Goal: Task Accomplishment & Management: Use online tool/utility

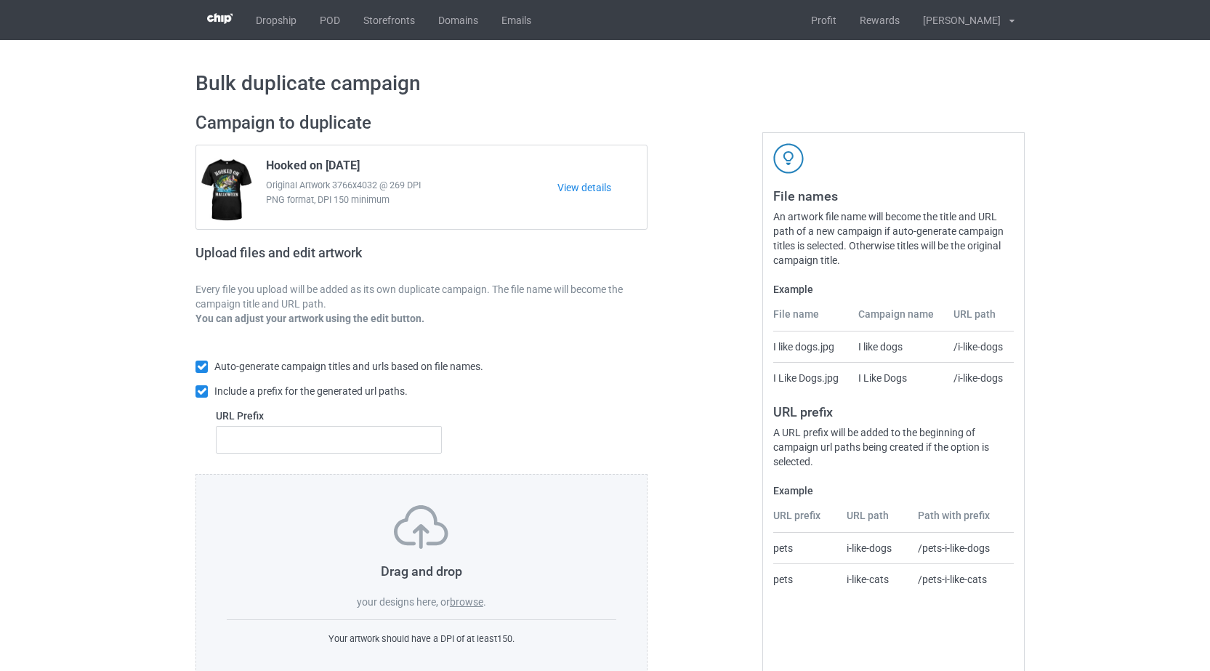
click at [471, 607] on label "browse" at bounding box center [466, 602] width 33 height 12
click at [0, 0] on input "browse" at bounding box center [0, 0] width 0 height 0
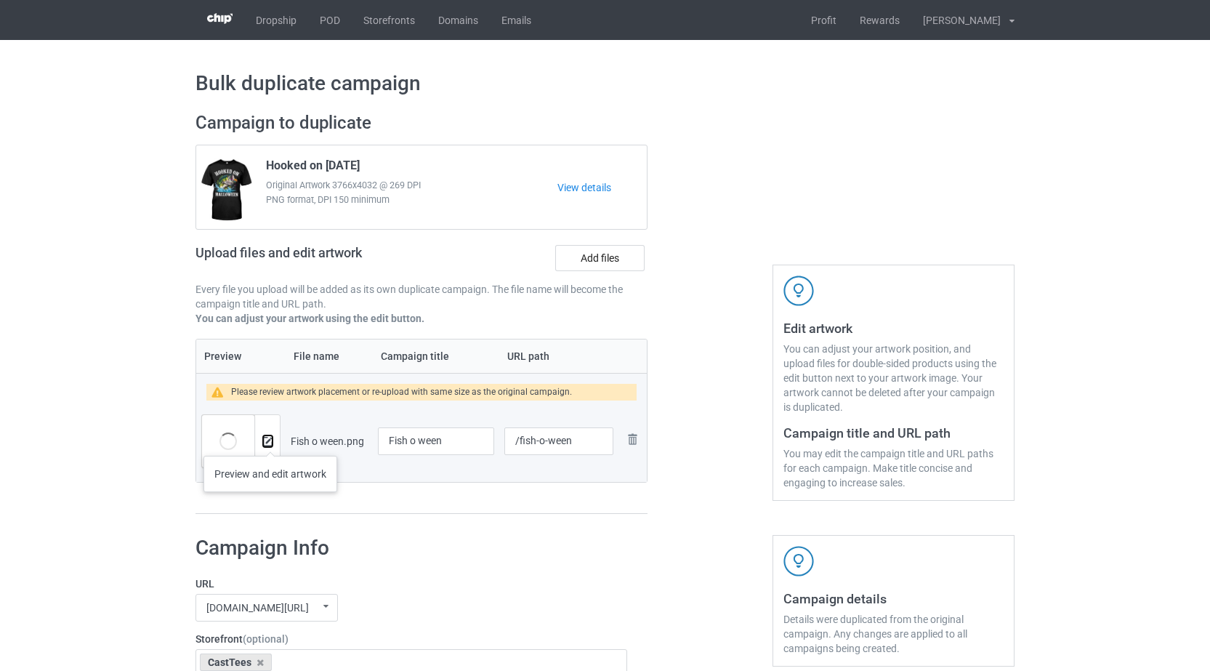
click at [270, 441] on img at bounding box center [267, 441] width 9 height 9
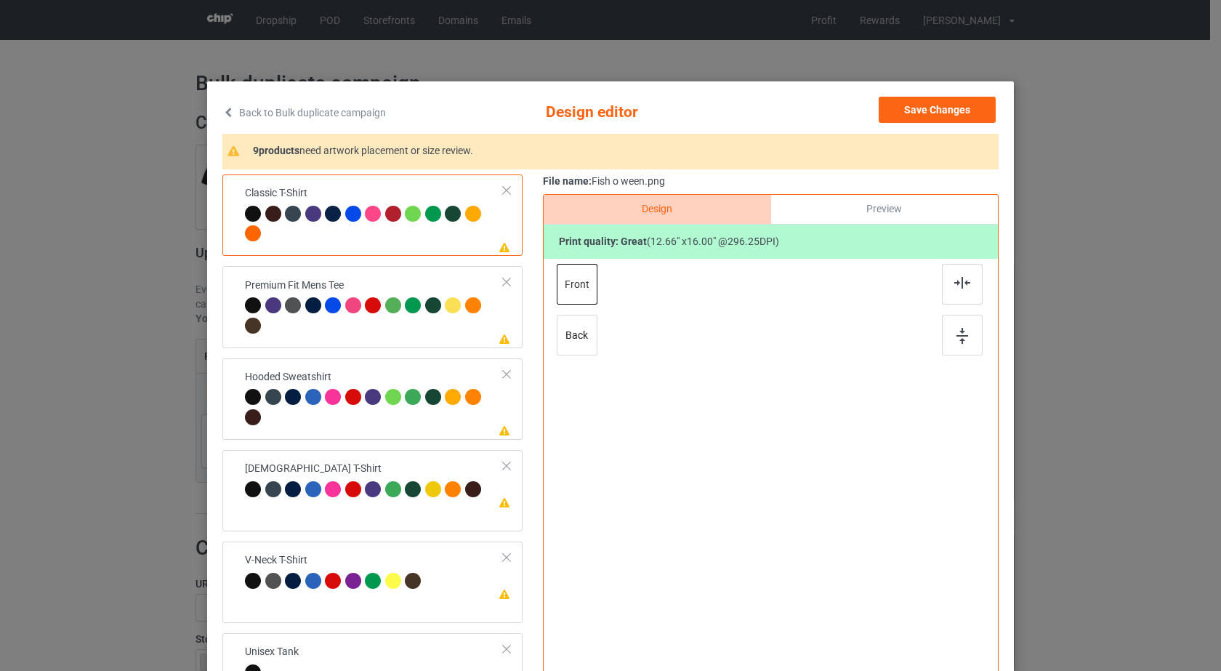
click at [498, 223] on div "Please review artwork placement Classic T-Shirt" at bounding box center [372, 214] width 300 height 81
click at [960, 286] on img at bounding box center [962, 283] width 16 height 12
click at [955, 325] on div at bounding box center [962, 335] width 41 height 41
click at [456, 336] on div at bounding box center [374, 317] width 259 height 40
click at [950, 291] on div at bounding box center [962, 284] width 41 height 41
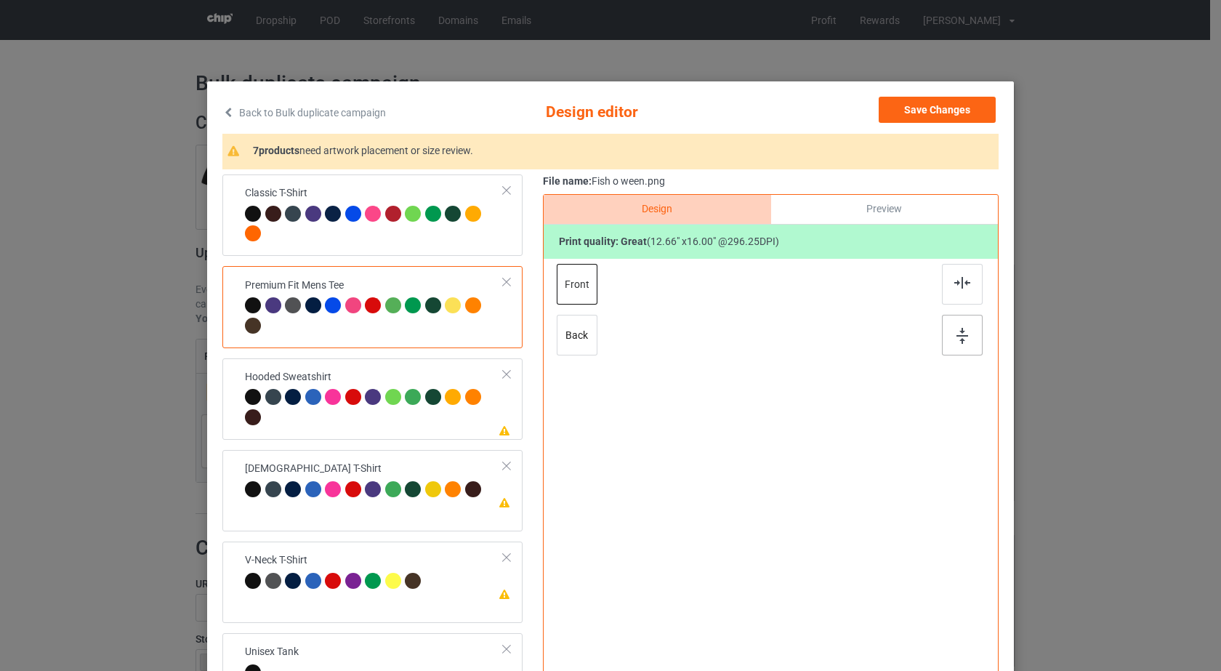
click at [956, 339] on img at bounding box center [962, 336] width 12 height 16
click at [453, 416] on div at bounding box center [374, 409] width 259 height 40
click at [945, 288] on div at bounding box center [962, 284] width 41 height 41
click at [946, 322] on div at bounding box center [962, 335] width 41 height 41
click at [415, 504] on td "Please review artwork placement [DEMOGRAPHIC_DATA] T-Shirt" at bounding box center [374, 481] width 275 height 50
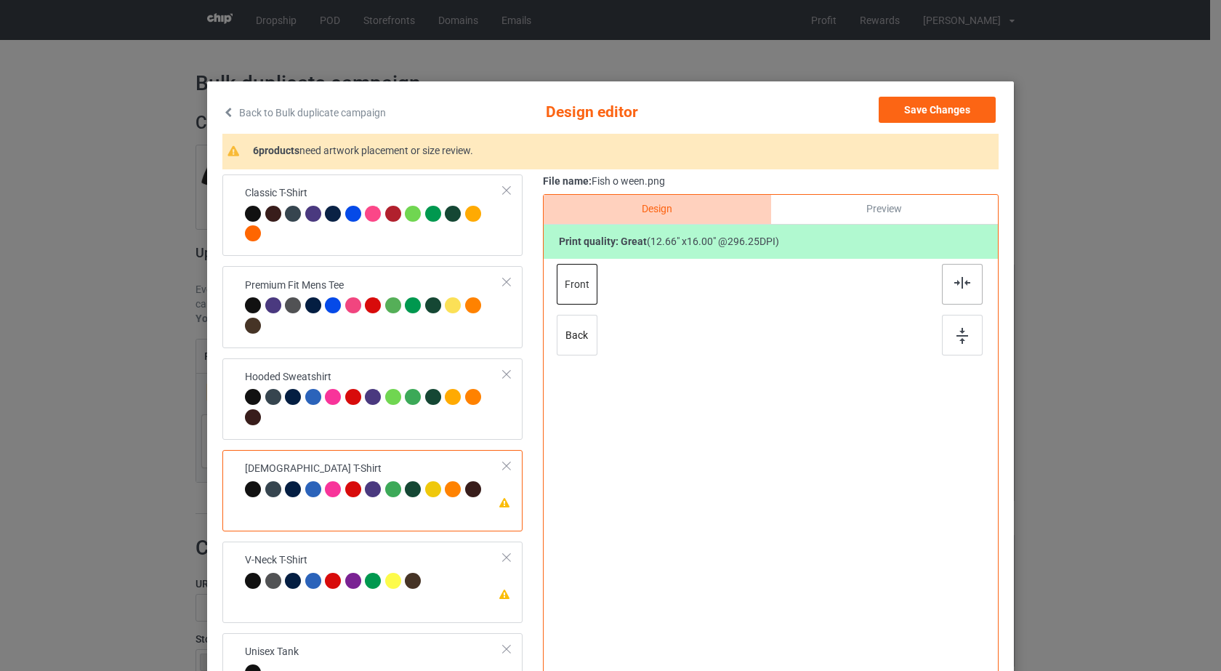
click at [949, 292] on div at bounding box center [962, 284] width 41 height 41
click at [955, 323] on div at bounding box center [962, 335] width 41 height 41
click at [445, 571] on td "Please review artwork placement V-Neck T-Shirt" at bounding box center [374, 572] width 275 height 50
click at [943, 294] on div at bounding box center [962, 284] width 41 height 41
click at [947, 325] on div at bounding box center [962, 335] width 41 height 41
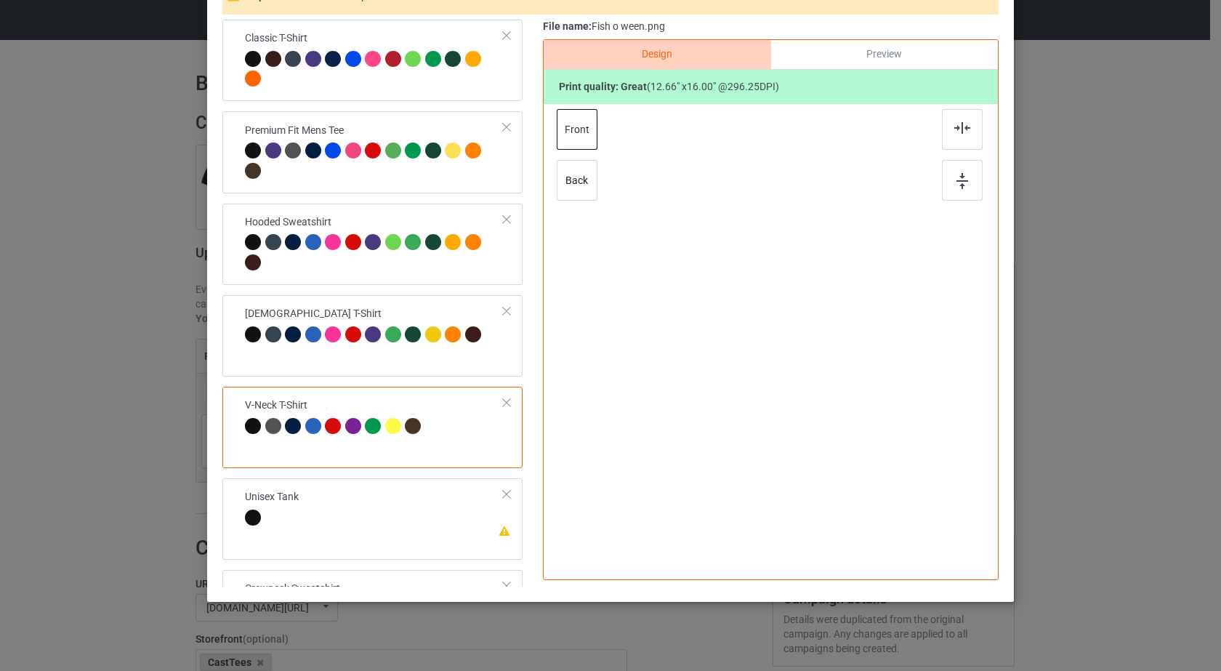
scroll to position [168, 0]
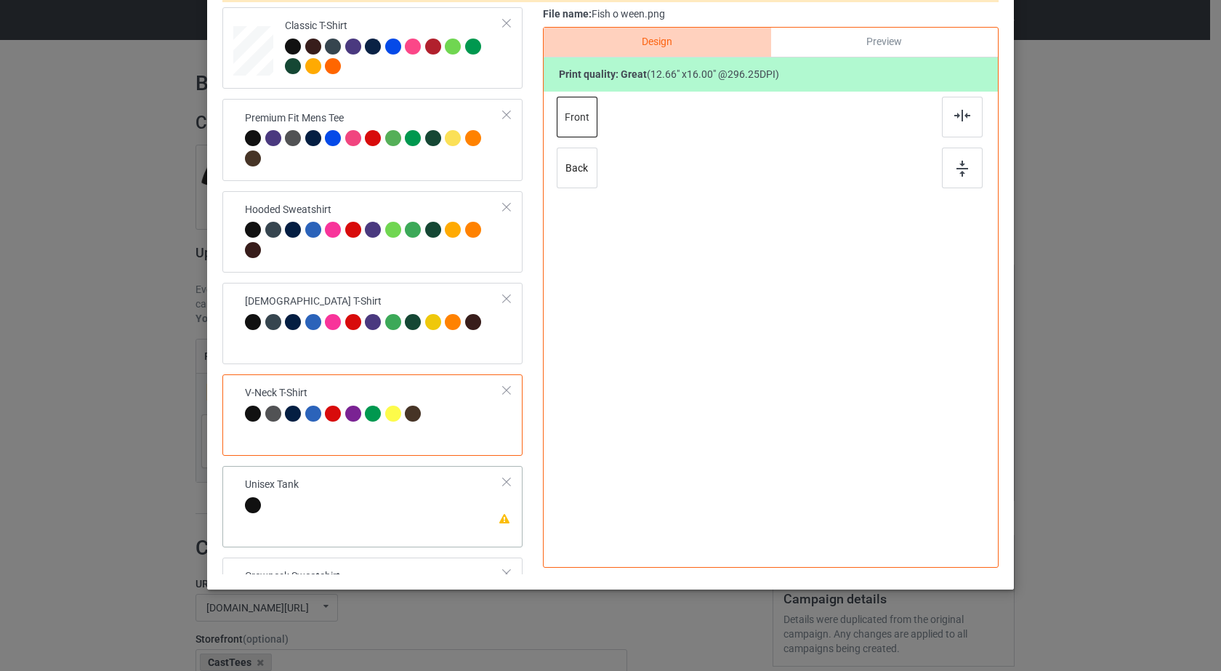
click at [399, 514] on td "Please review artwork placement Unisex Tank" at bounding box center [374, 497] width 275 height 50
click at [971, 118] on div at bounding box center [962, 117] width 41 height 41
click at [959, 161] on img at bounding box center [962, 169] width 12 height 16
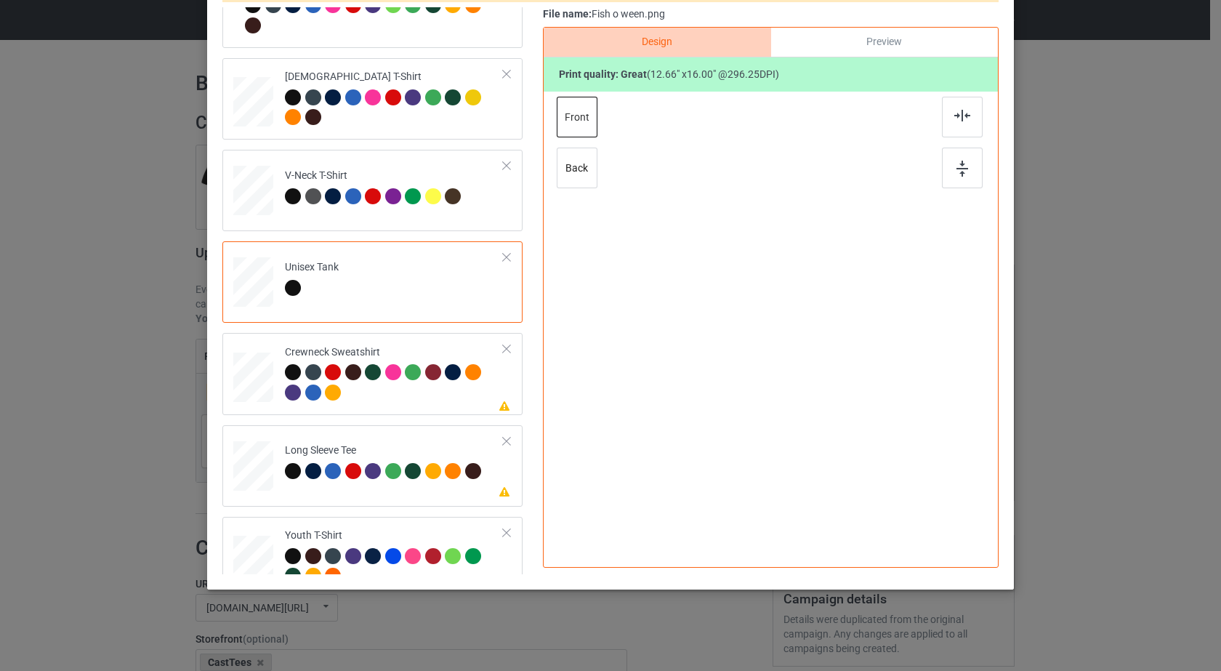
scroll to position [246, 0]
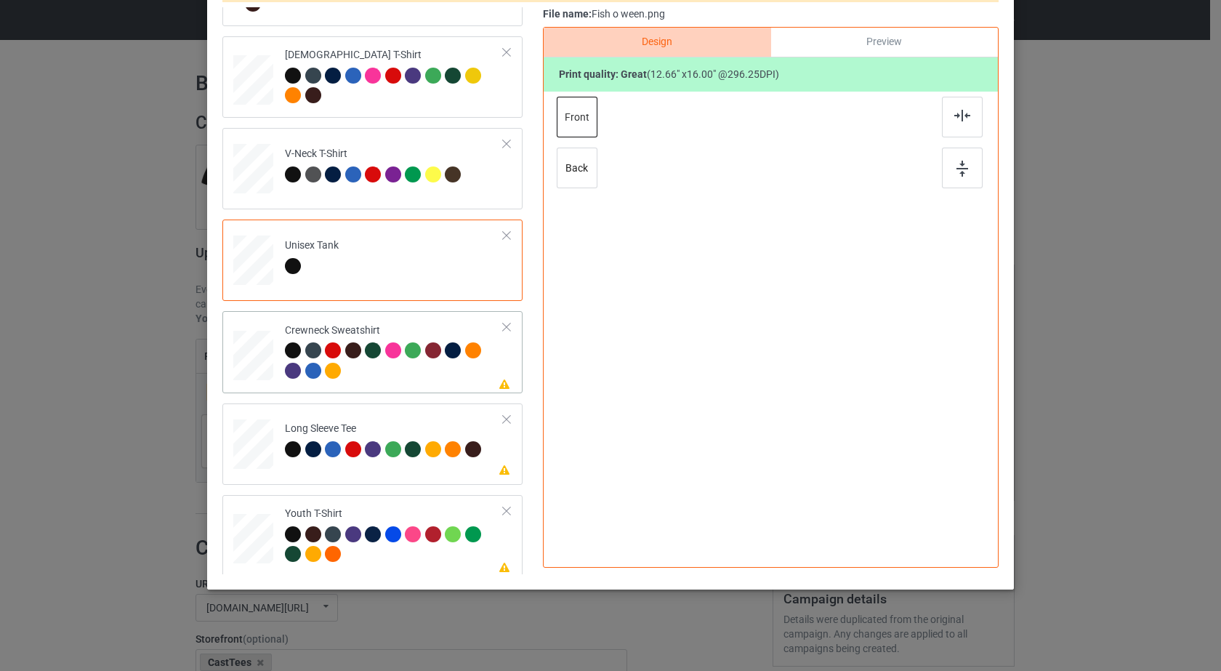
click at [451, 379] on div at bounding box center [394, 362] width 219 height 40
click at [964, 118] on img at bounding box center [962, 116] width 16 height 12
click at [959, 171] on img at bounding box center [962, 169] width 12 height 16
click at [438, 464] on td "Please review artwork placement Long Sleeve Tee" at bounding box center [394, 441] width 235 height 64
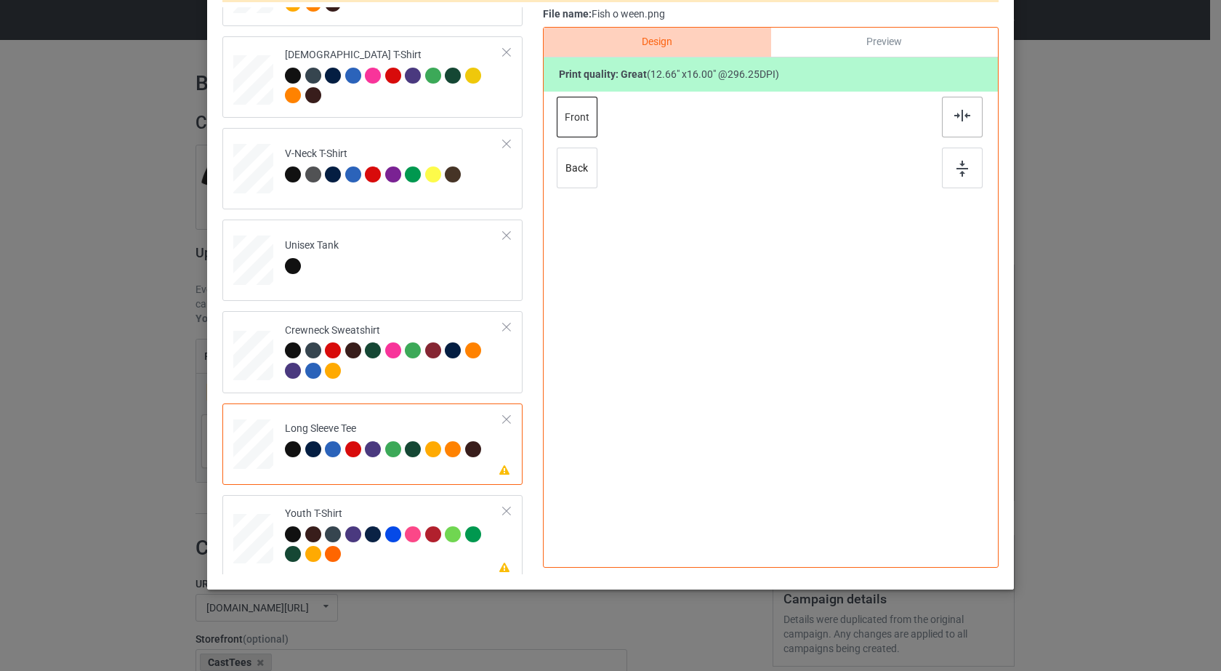
click at [952, 131] on div at bounding box center [962, 117] width 41 height 41
click at [956, 166] on img at bounding box center [962, 169] width 12 height 16
click at [440, 546] on div at bounding box center [394, 546] width 219 height 40
click at [952, 123] on div at bounding box center [962, 117] width 41 height 41
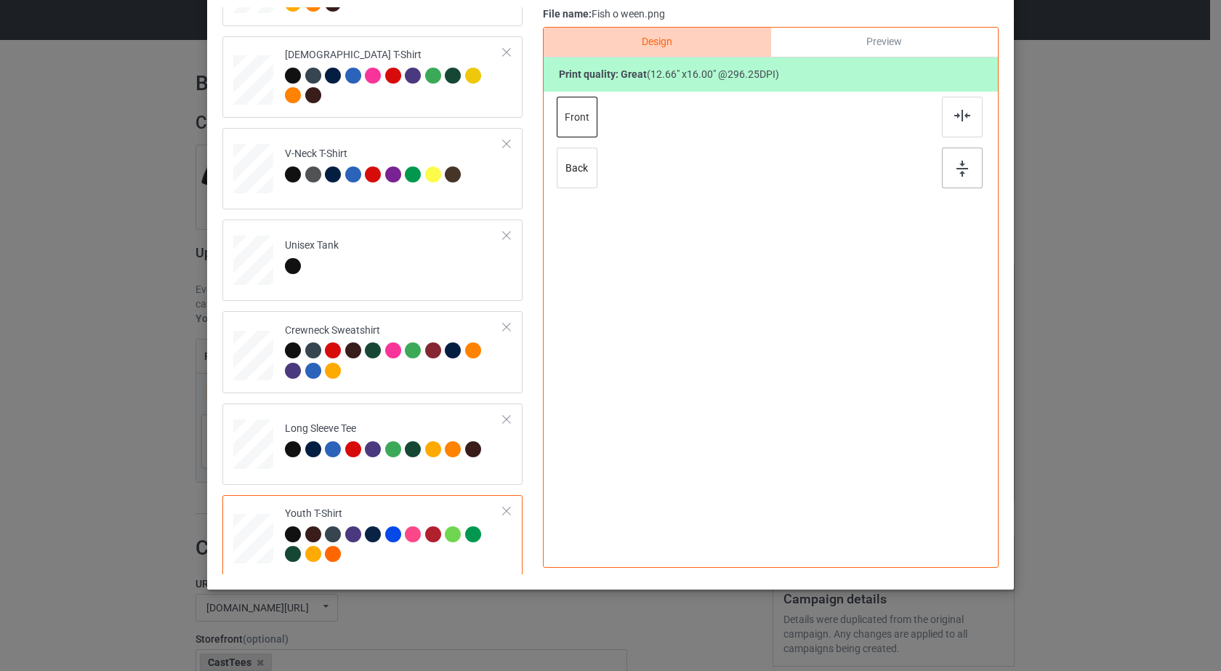
click at [962, 169] on img at bounding box center [962, 169] width 12 height 16
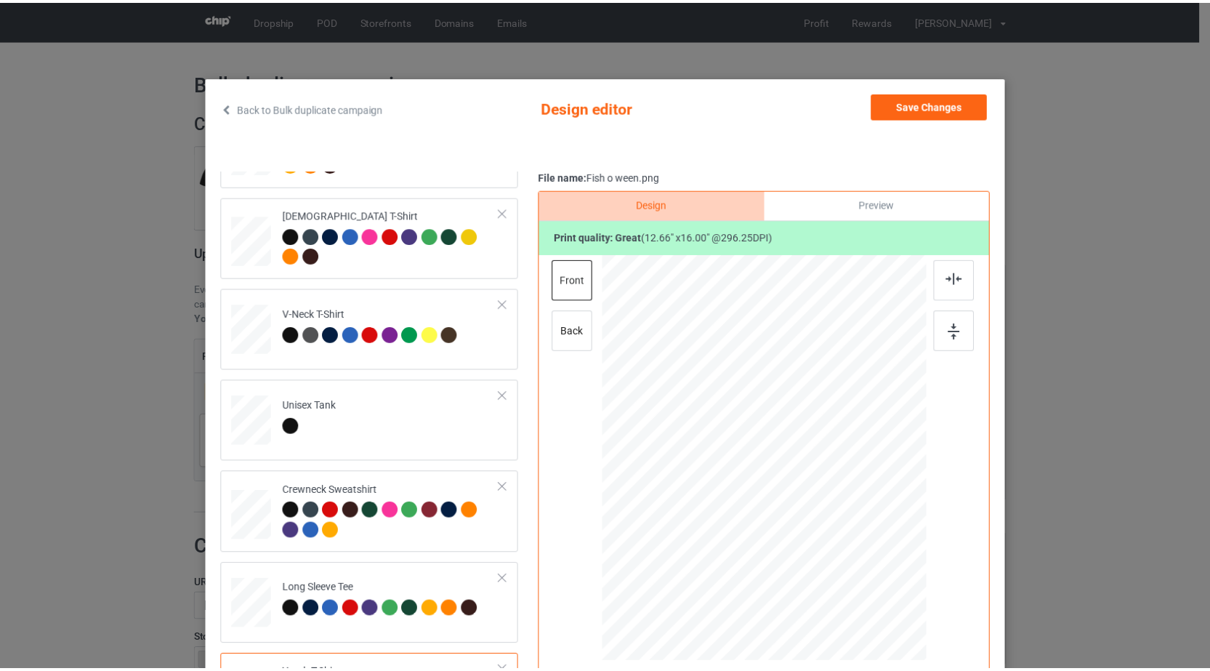
scroll to position [0, 0]
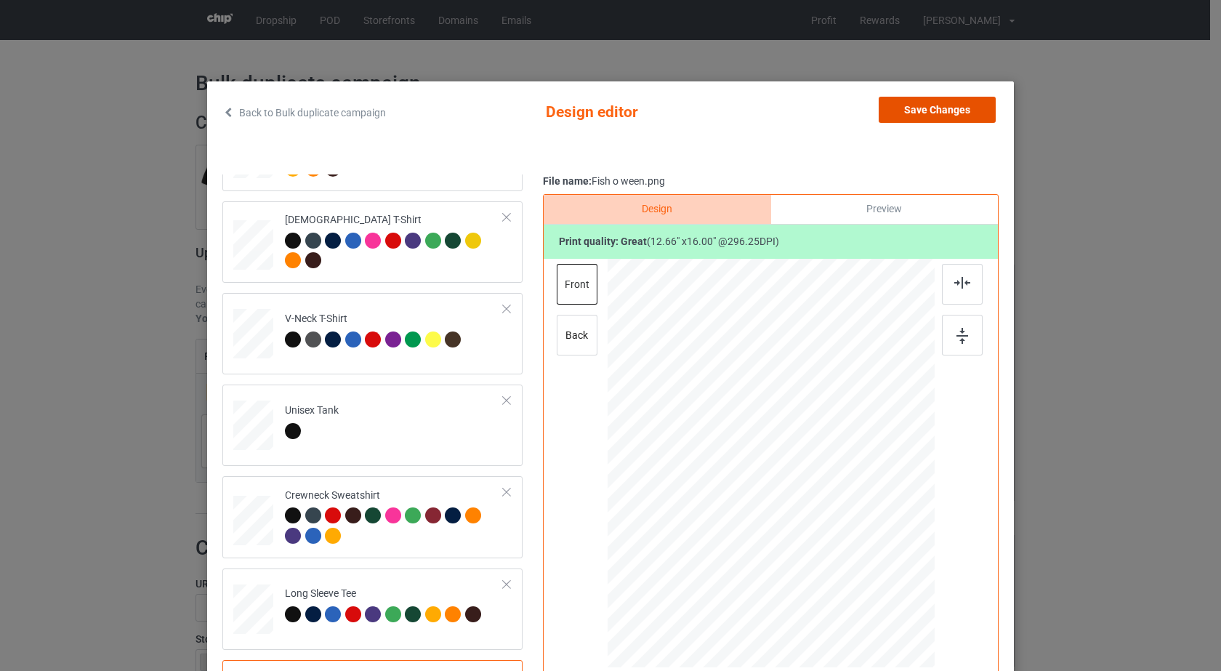
click at [967, 116] on button "Save Changes" at bounding box center [936, 110] width 117 height 26
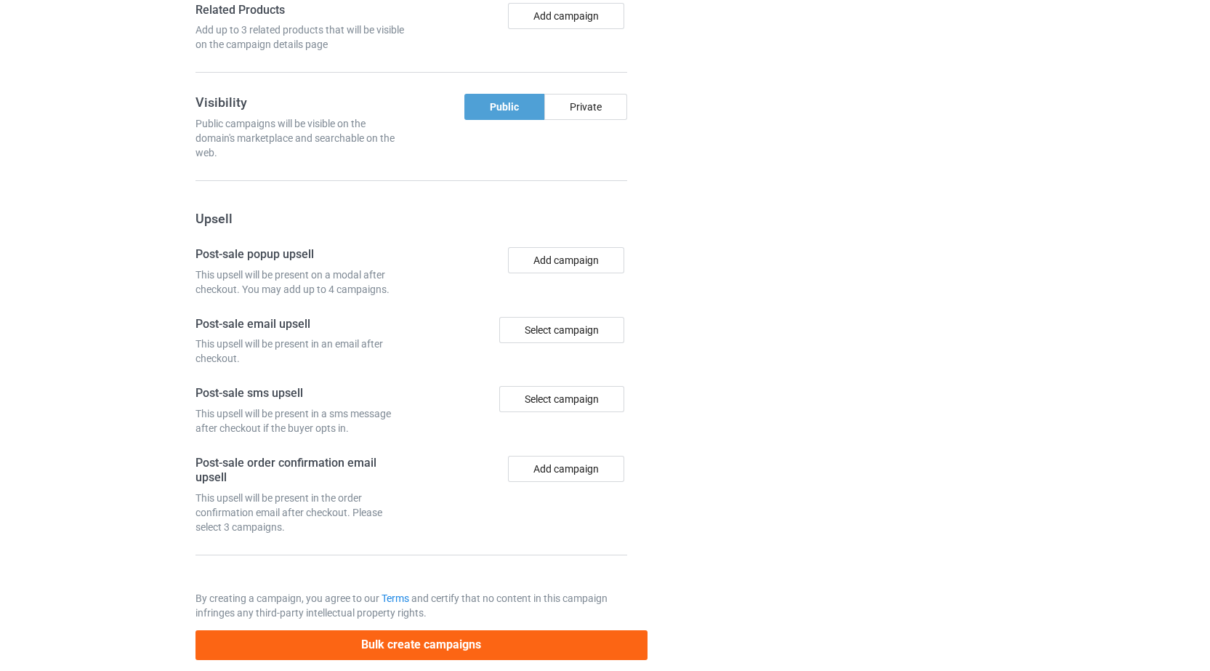
scroll to position [1195, 0]
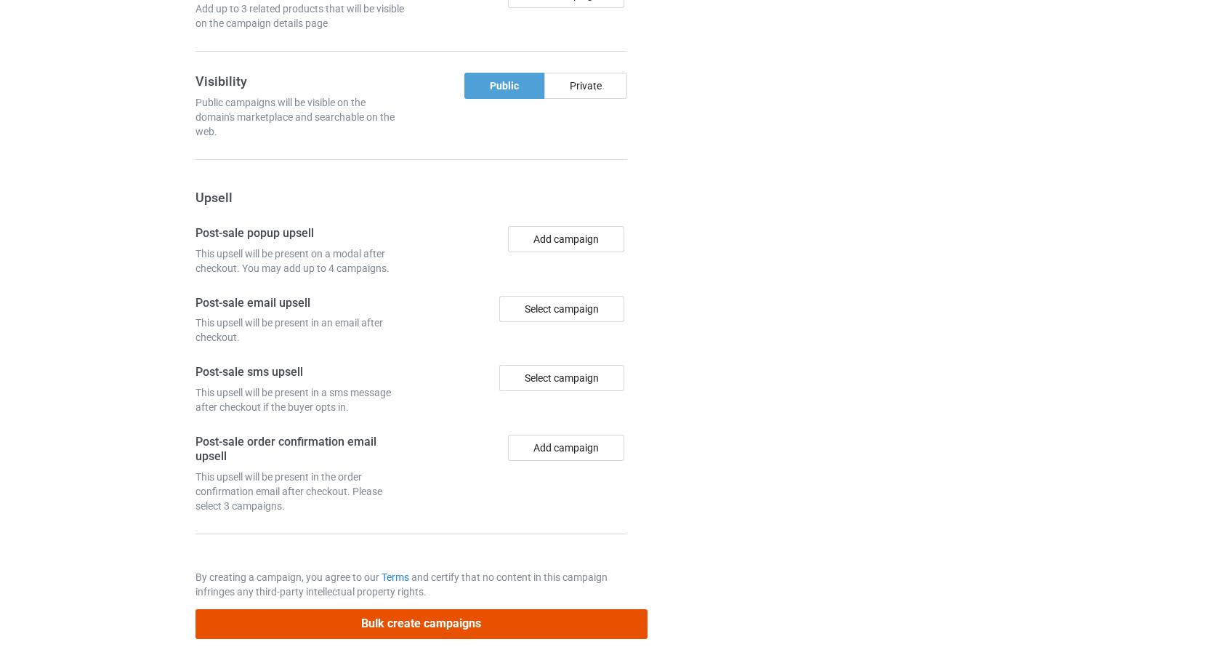
click at [455, 624] on button "Bulk create campaigns" at bounding box center [421, 624] width 452 height 30
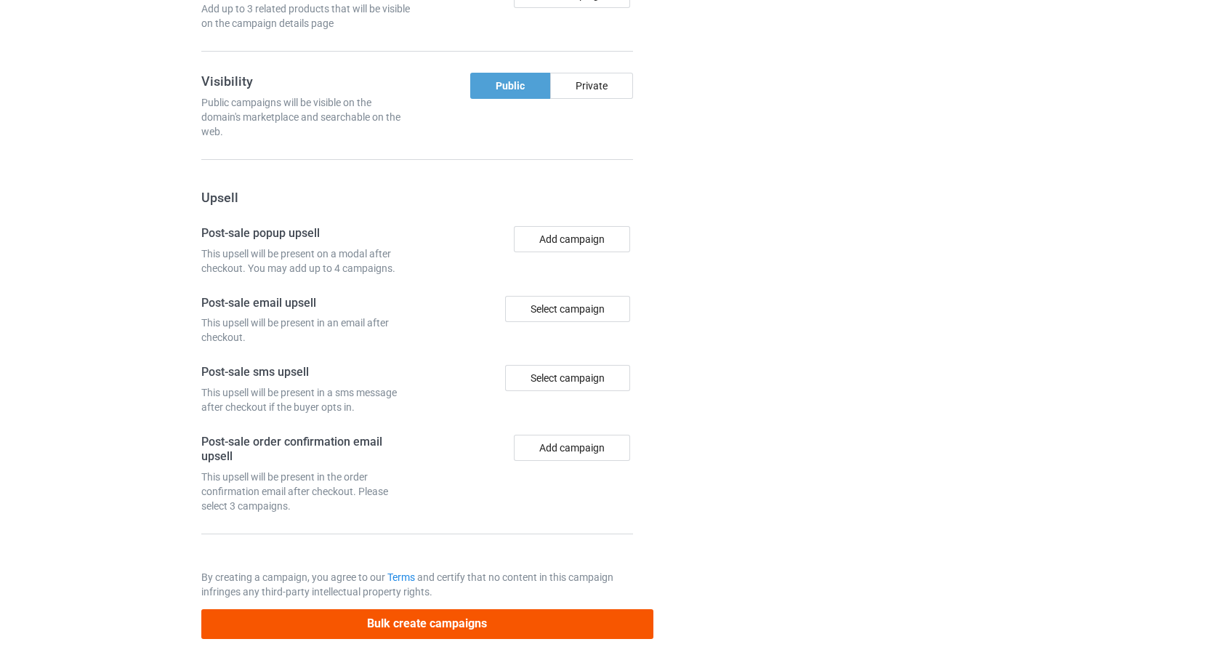
scroll to position [0, 0]
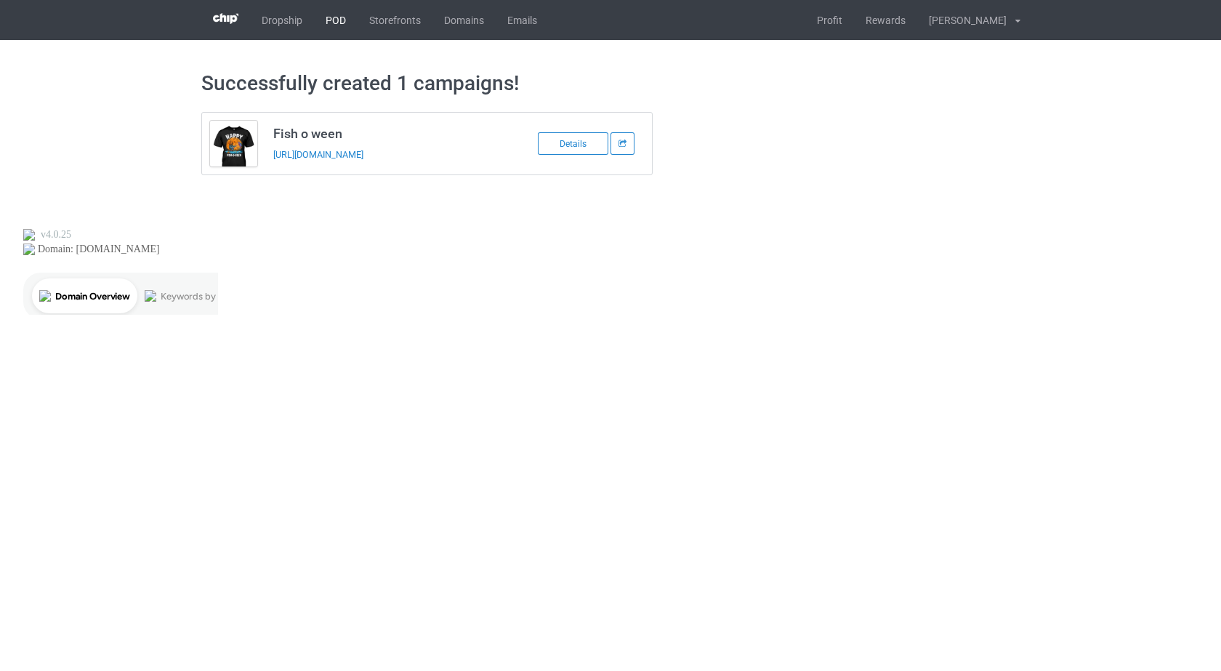
click at [337, 18] on link "POD" at bounding box center [336, 20] width 44 height 40
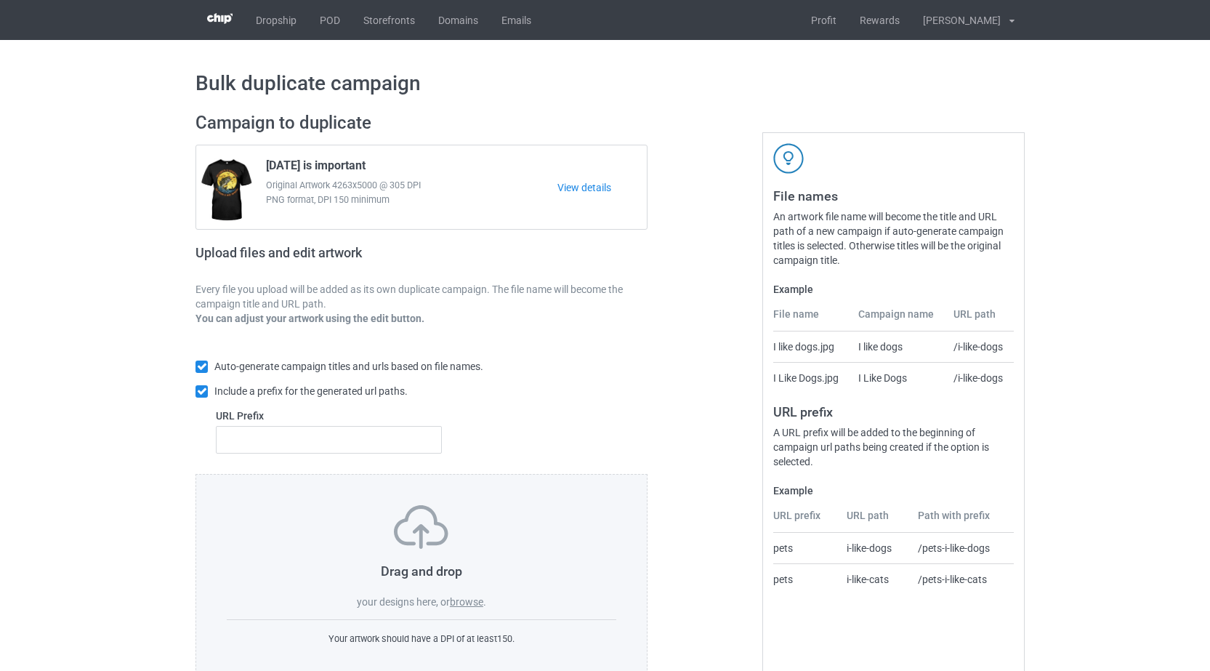
scroll to position [38, 0]
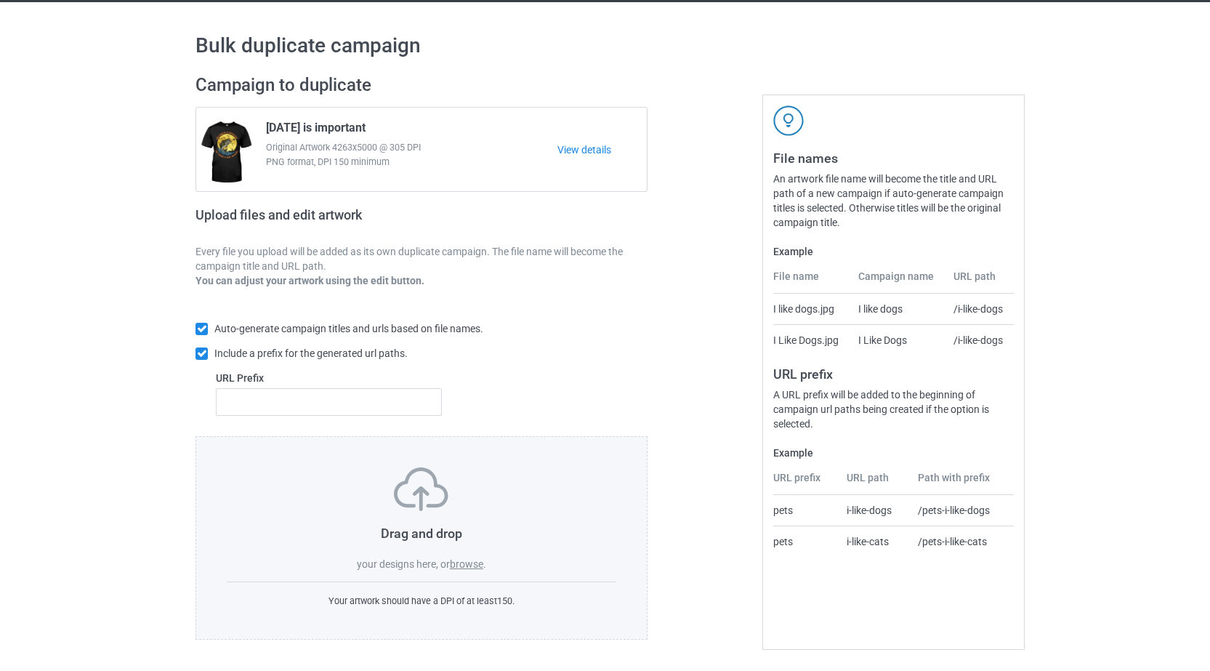
click at [467, 565] on label "browse" at bounding box center [466, 564] width 33 height 12
click at [0, 0] on input "browse" at bounding box center [0, 0] width 0 height 0
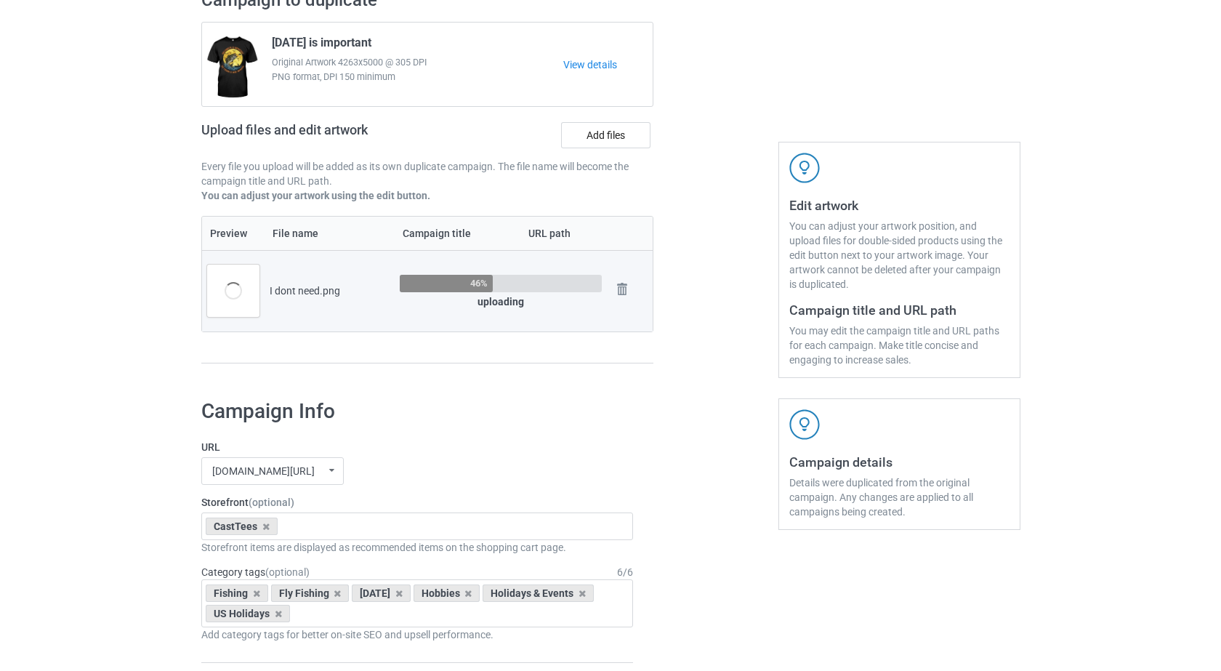
scroll to position [155, 0]
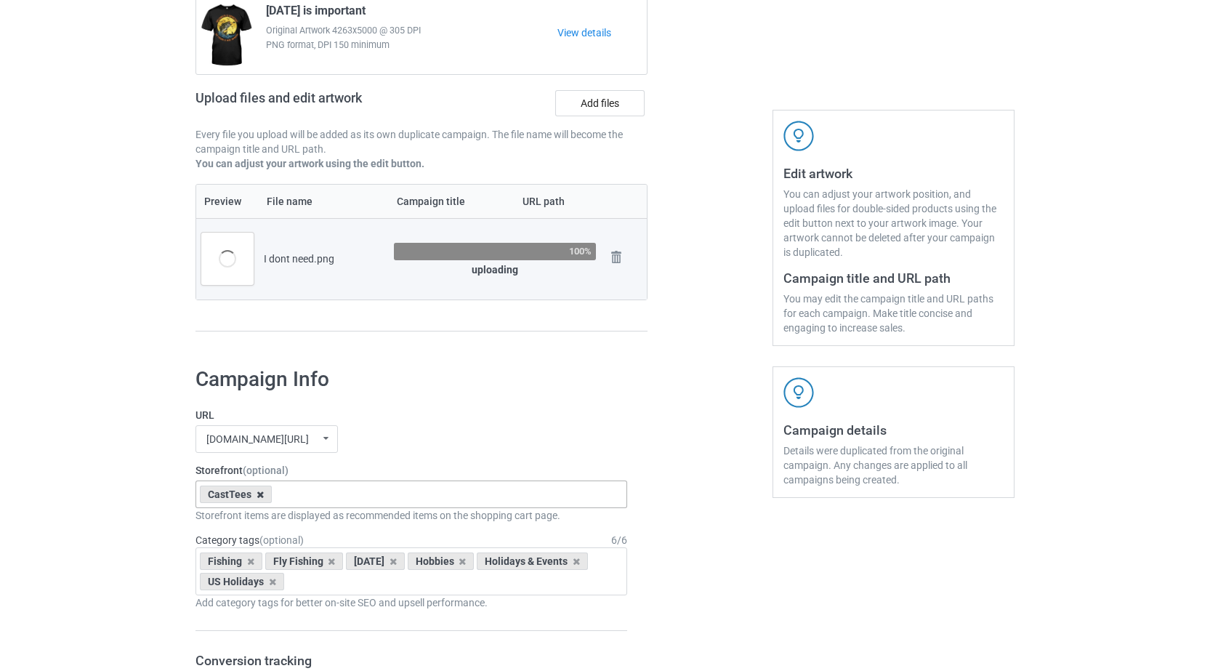
click at [259, 493] on icon at bounding box center [259, 494] width 7 height 9
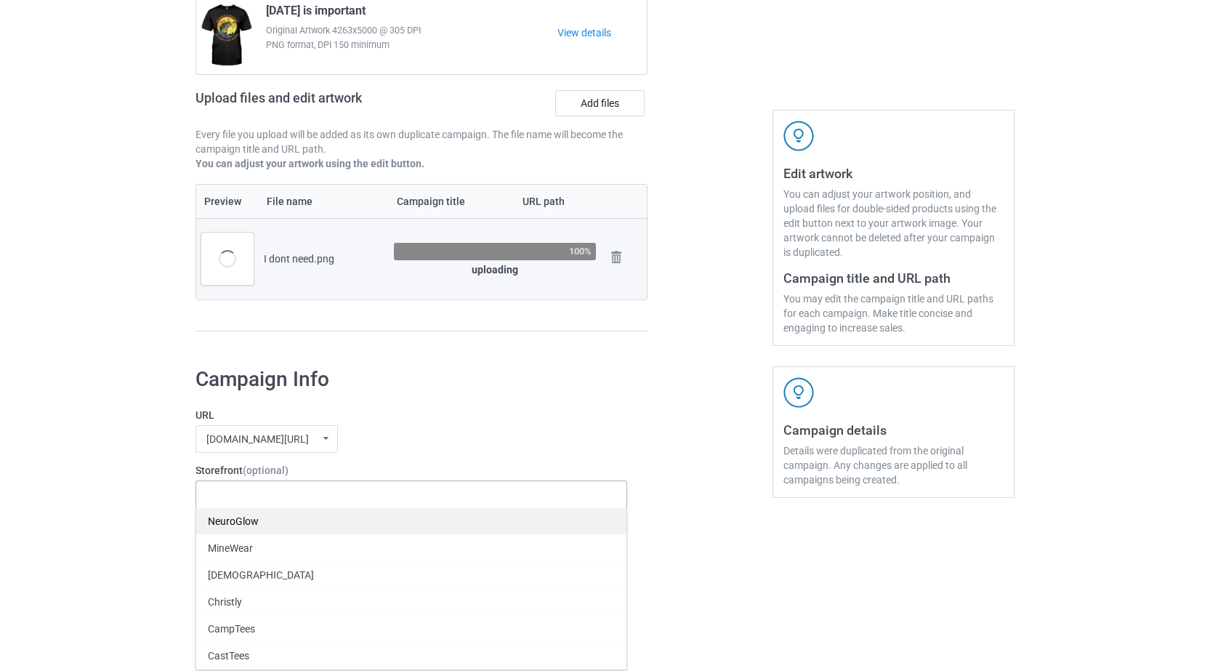
click at [235, 520] on div "NeuroGlow" at bounding box center [411, 520] width 430 height 27
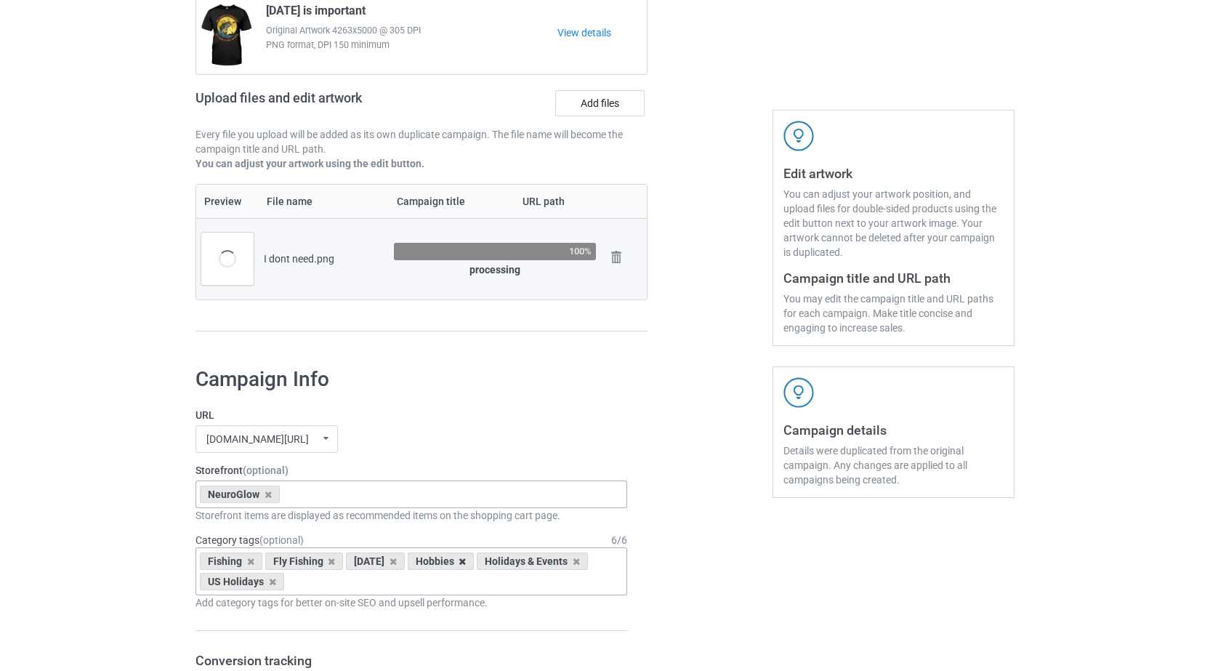
click at [466, 565] on icon at bounding box center [461, 561] width 7 height 9
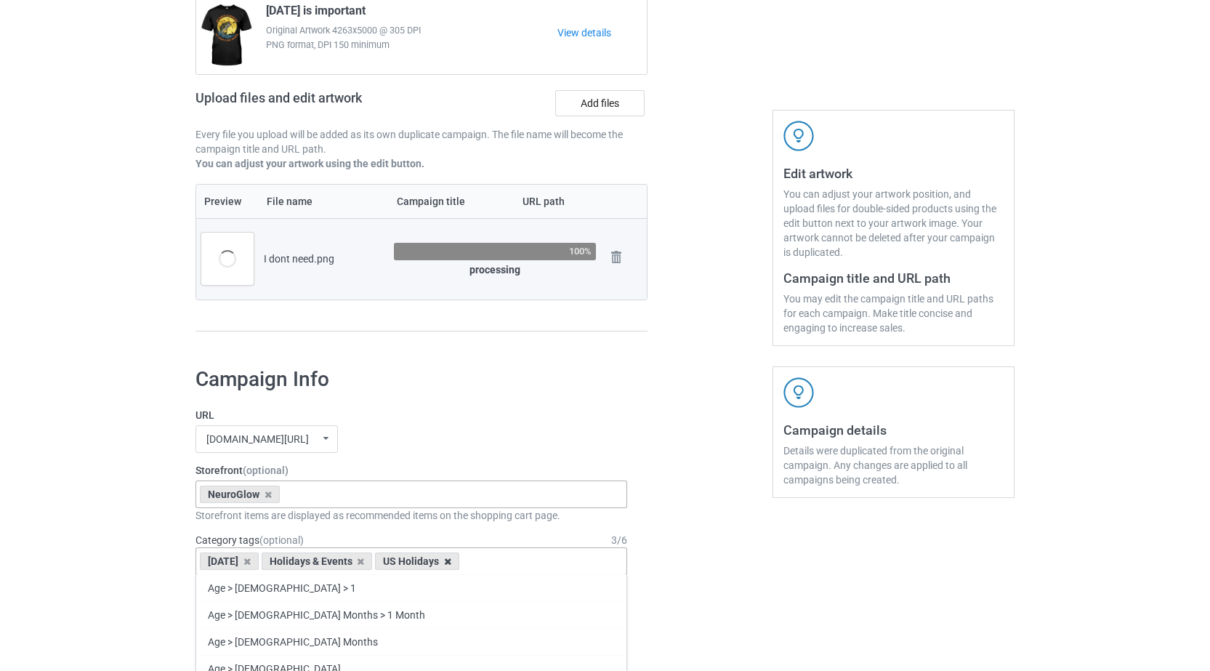
click at [451, 561] on icon at bounding box center [447, 561] width 7 height 9
click at [298, 562] on icon at bounding box center [299, 561] width 7 height 9
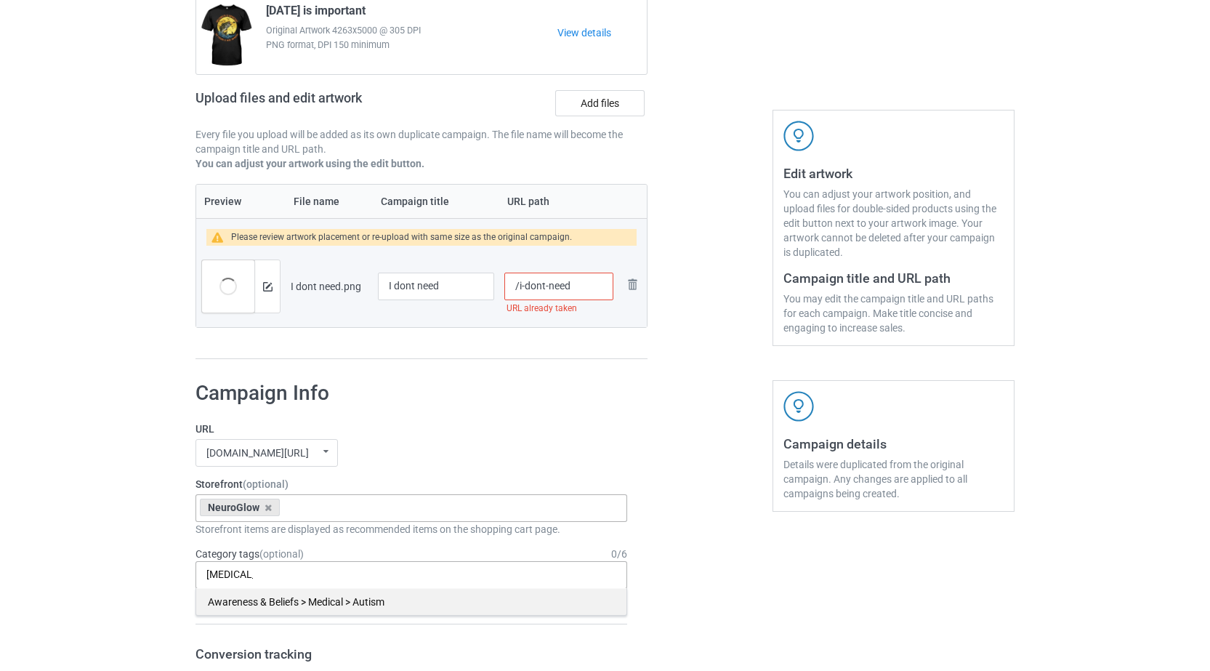
type input "autism"
click at [333, 607] on div "Awareness & Beliefs > Medical > Autism" at bounding box center [411, 601] width 430 height 27
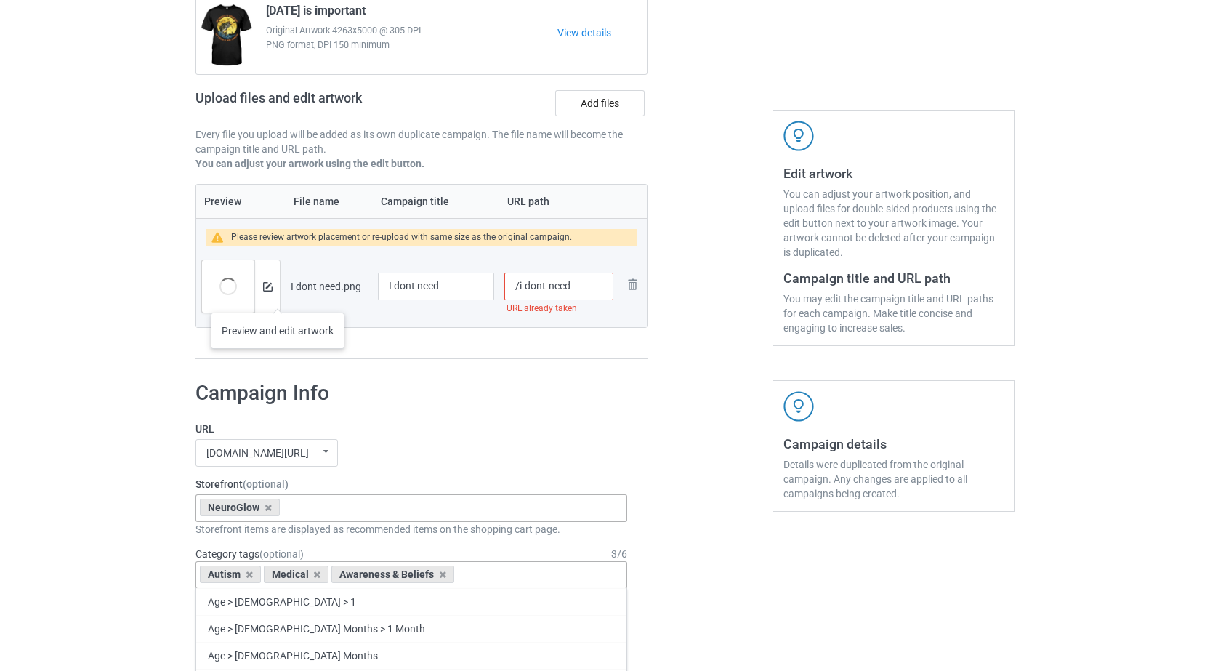
click at [278, 298] on div at bounding box center [266, 286] width 25 height 52
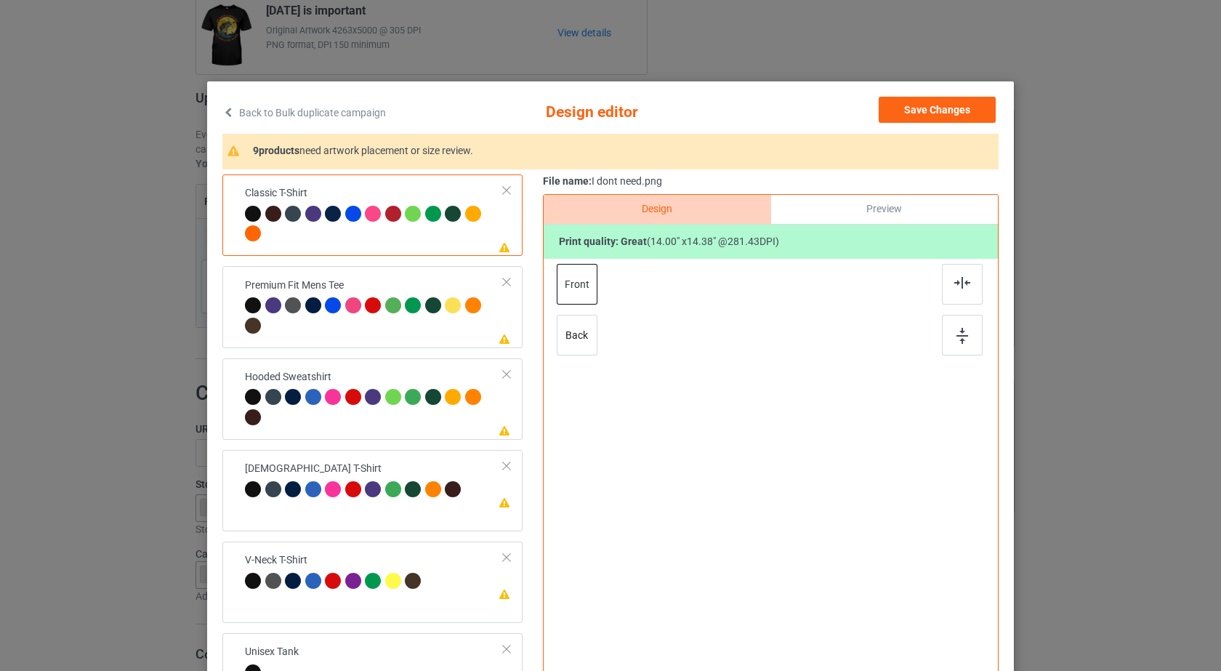
click at [435, 237] on div at bounding box center [374, 226] width 259 height 40
click at [947, 288] on div at bounding box center [962, 284] width 41 height 41
click at [962, 347] on div at bounding box center [962, 335] width 41 height 41
click at [442, 324] on div at bounding box center [374, 317] width 259 height 40
click at [955, 292] on div at bounding box center [962, 284] width 41 height 41
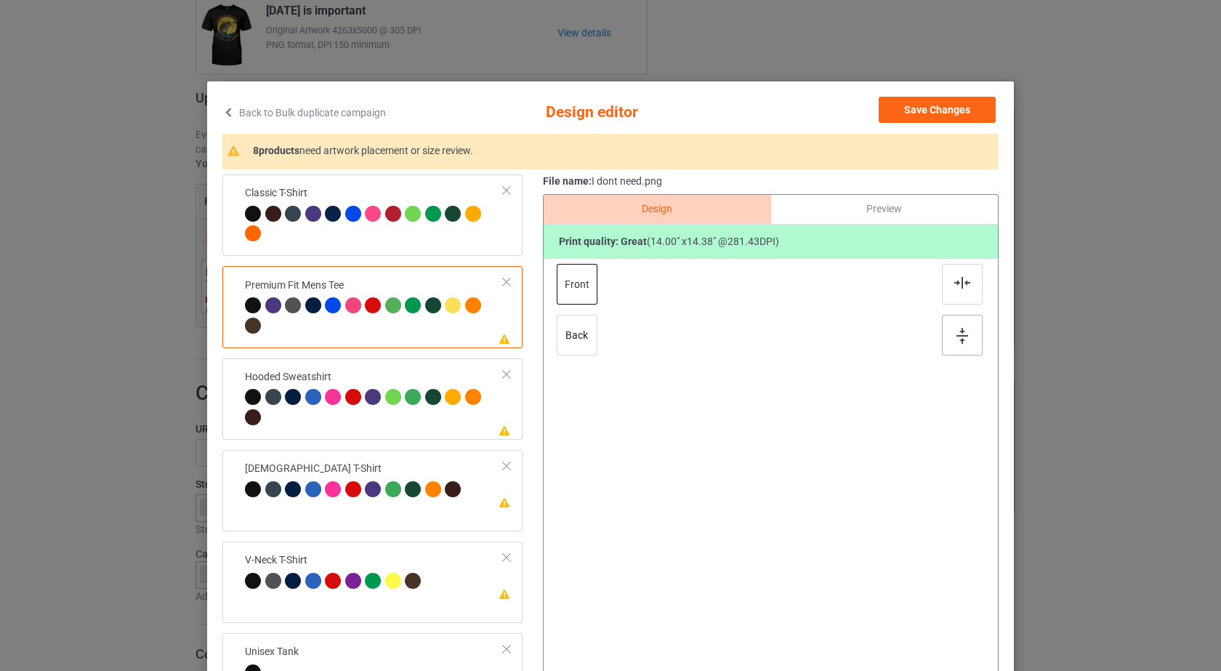
click at [963, 338] on img at bounding box center [962, 336] width 12 height 16
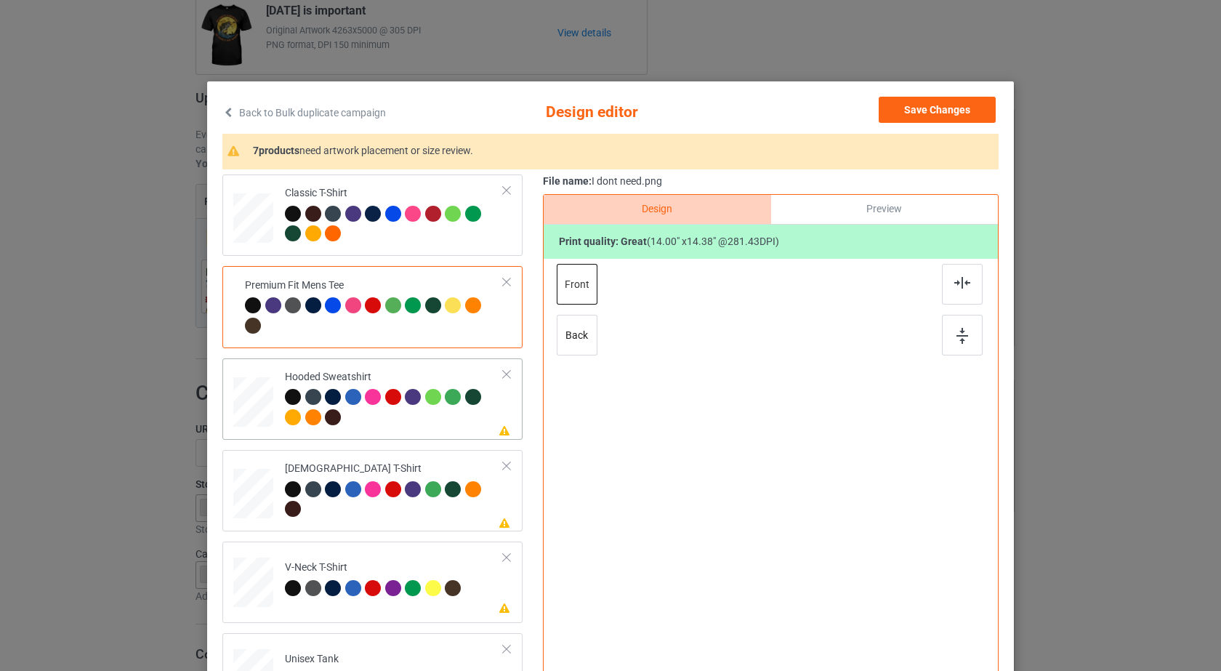
click at [429, 420] on div at bounding box center [394, 409] width 219 height 40
click at [959, 280] on img at bounding box center [962, 283] width 16 height 12
click at [956, 331] on img at bounding box center [962, 336] width 12 height 16
click at [437, 508] on div at bounding box center [394, 501] width 219 height 40
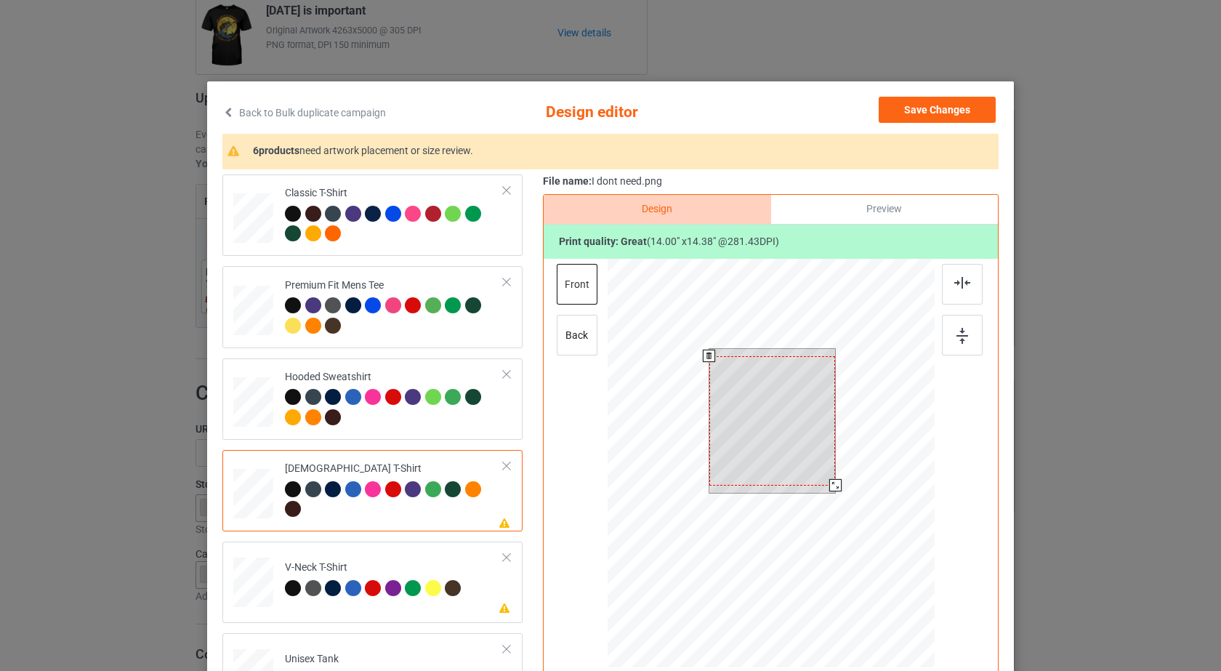
click at [783, 399] on div at bounding box center [772, 420] width 126 height 129
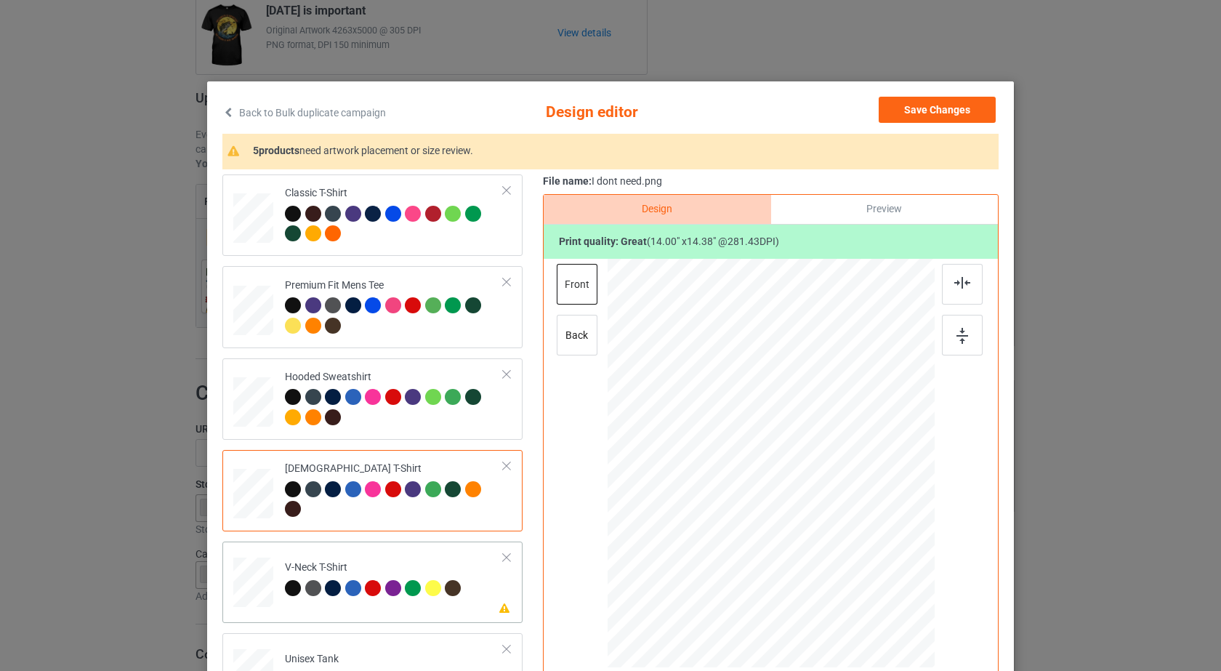
click at [445, 582] on div at bounding box center [453, 588] width 16 height 16
click at [942, 294] on div at bounding box center [962, 284] width 41 height 41
click at [947, 336] on div at bounding box center [962, 335] width 41 height 41
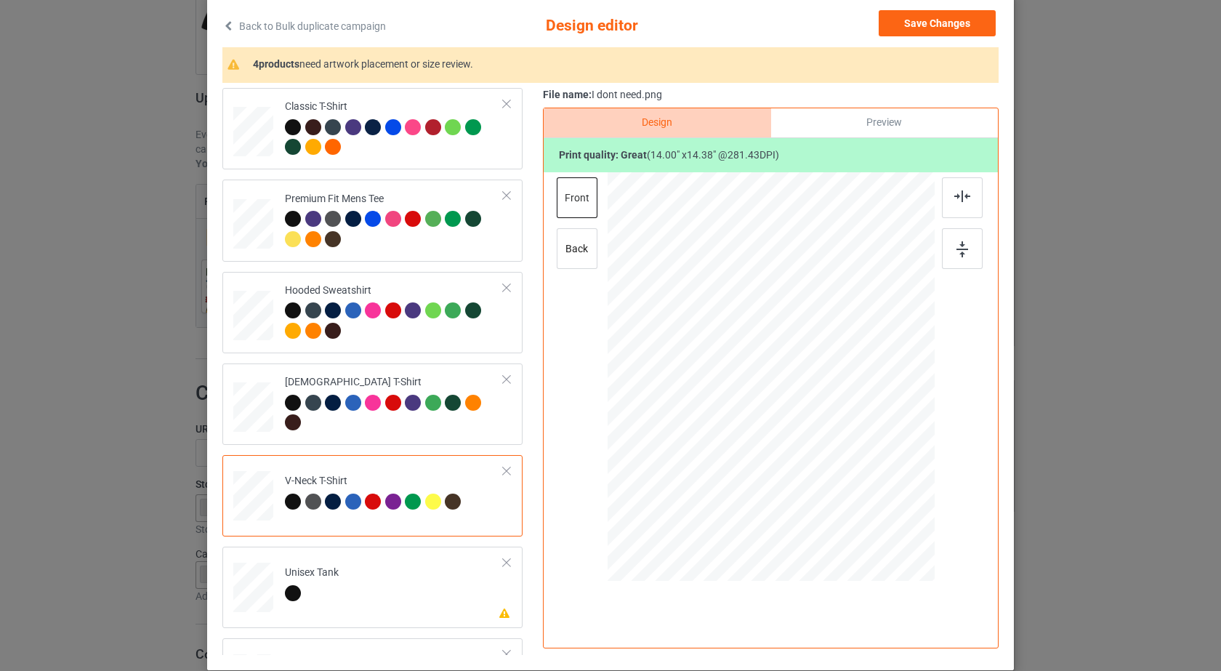
scroll to position [168, 0]
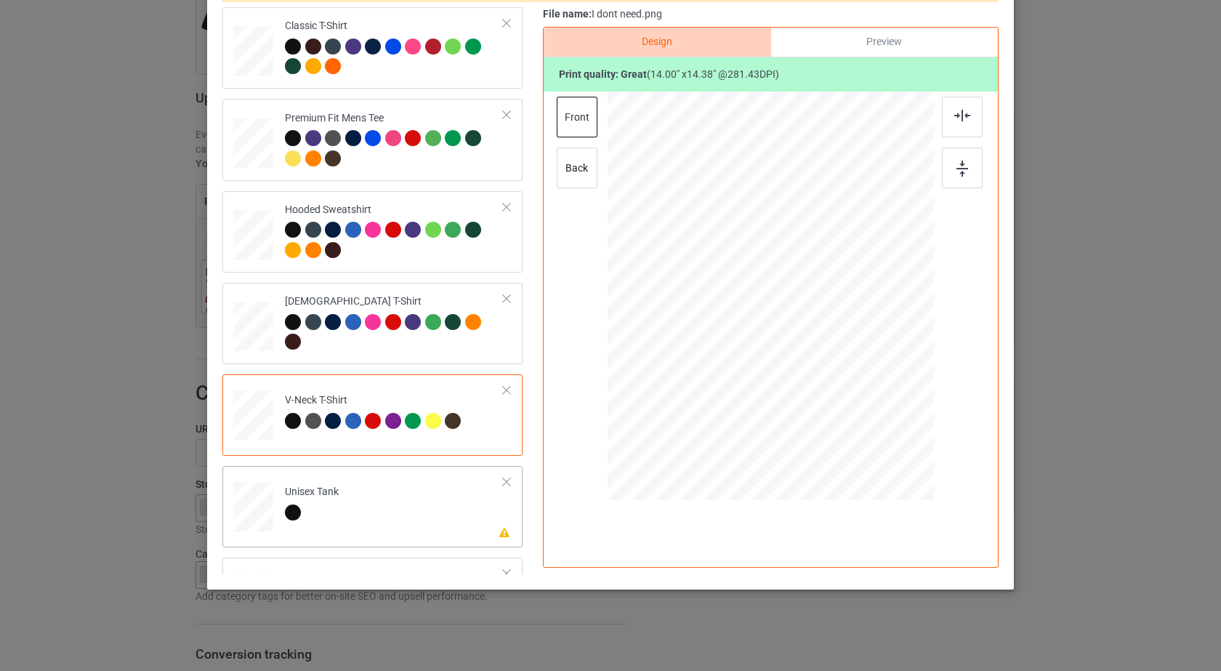
click at [460, 498] on td "Please review artwork placement Unisex Tank" at bounding box center [394, 504] width 235 height 64
click at [967, 119] on div at bounding box center [962, 117] width 41 height 41
click at [961, 173] on img at bounding box center [962, 169] width 12 height 16
click at [529, 311] on div "Classic T-Shirt Premium Fit Mens Tee Hooded Sweatshirt Ladies T-Shirt V-Neck T-…" at bounding box center [610, 290] width 776 height 567
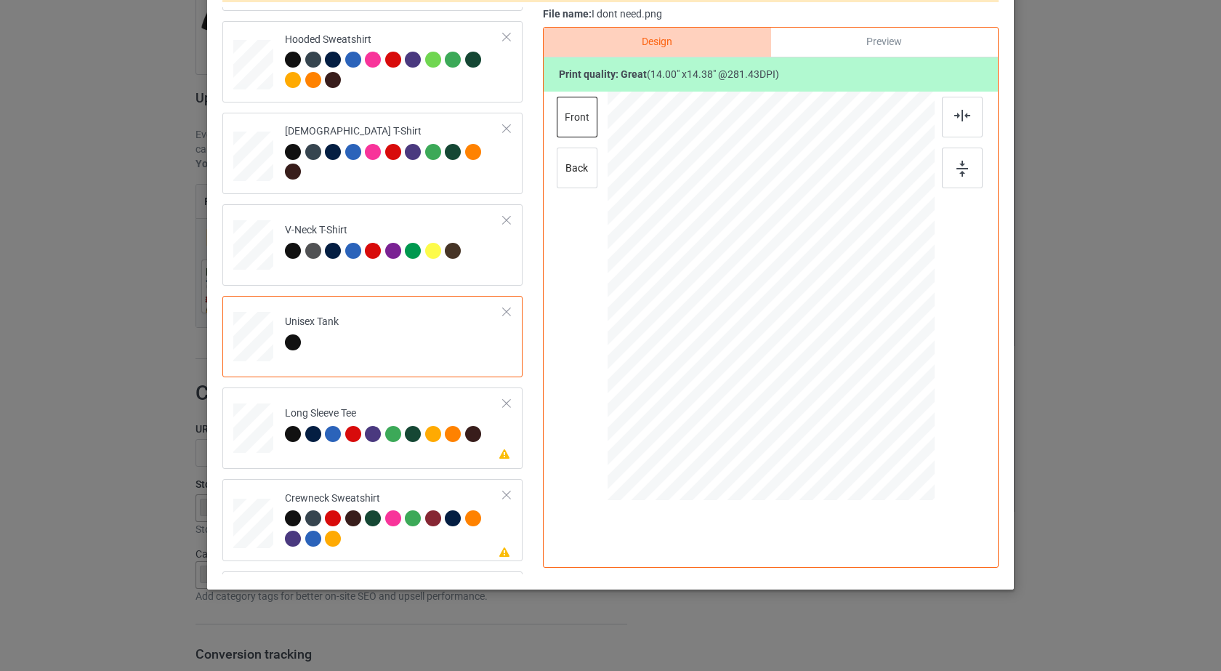
scroll to position [248, 0]
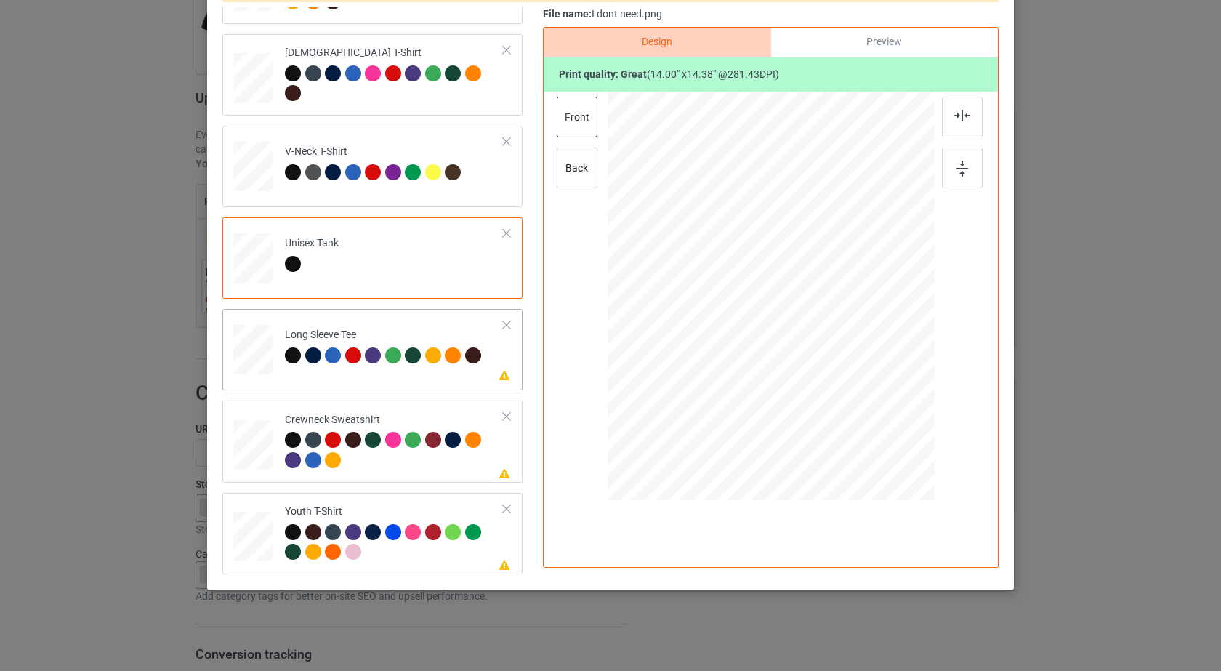
click at [439, 370] on td "Please review artwork placement Long Sleeve Tee" at bounding box center [394, 347] width 235 height 64
click at [942, 125] on div at bounding box center [962, 117] width 41 height 41
click at [952, 148] on div at bounding box center [962, 167] width 41 height 41
click at [959, 166] on img at bounding box center [962, 169] width 12 height 16
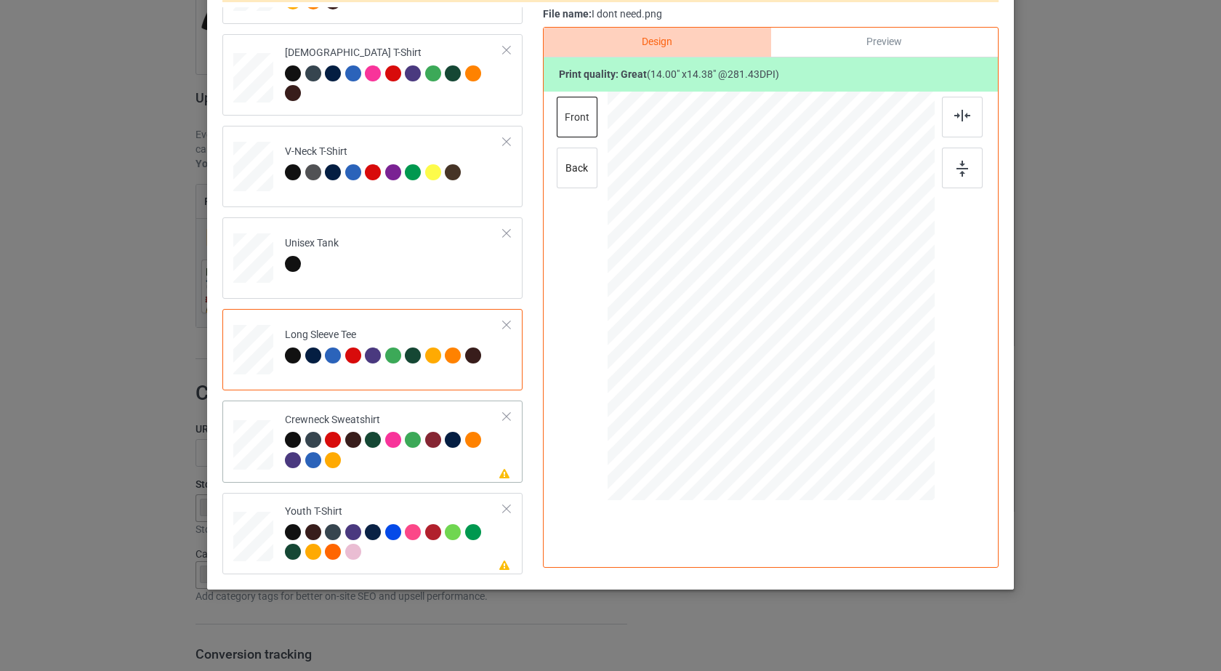
click at [426, 450] on div at bounding box center [435, 442] width 20 height 20
click at [955, 108] on div at bounding box center [962, 117] width 41 height 41
click at [961, 168] on img at bounding box center [962, 169] width 12 height 16
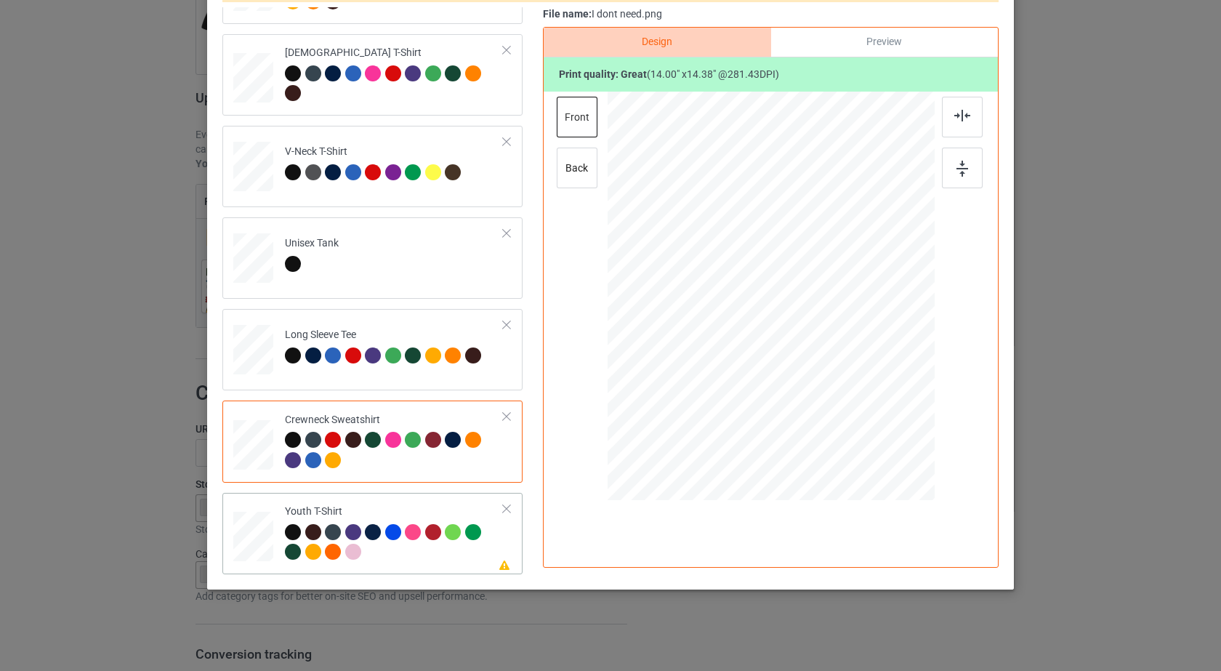
click at [452, 552] on div at bounding box center [394, 544] width 219 height 40
click at [947, 129] on div at bounding box center [962, 117] width 41 height 41
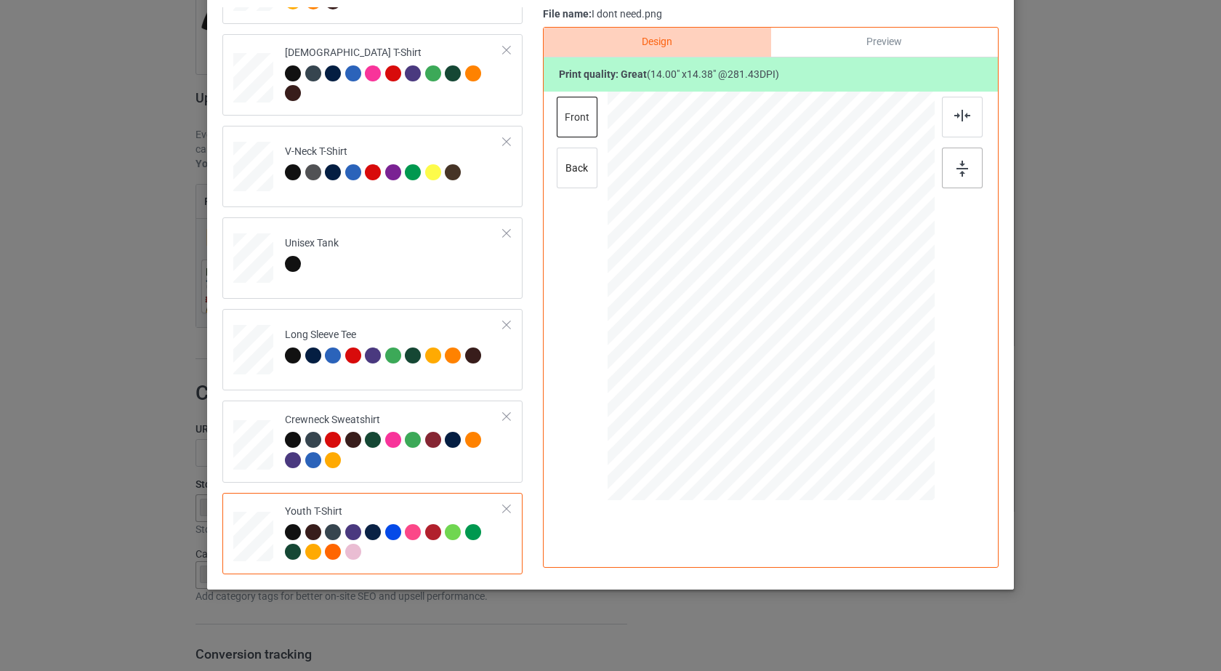
click at [947, 169] on div at bounding box center [962, 167] width 41 height 41
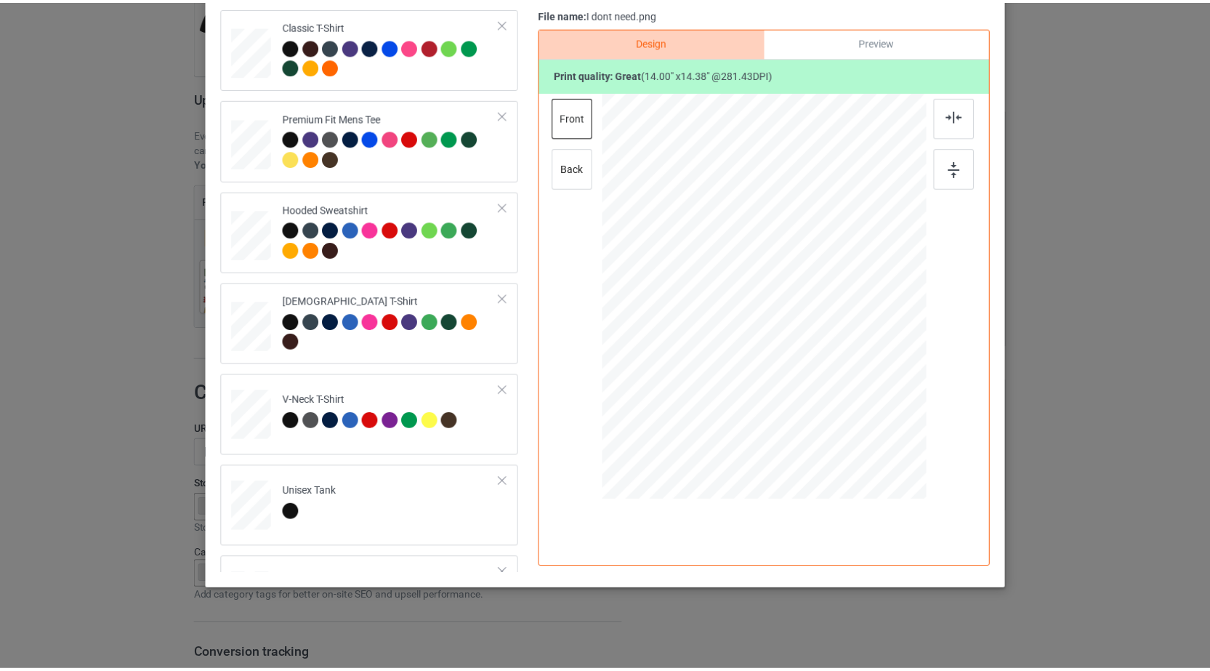
scroll to position [0, 0]
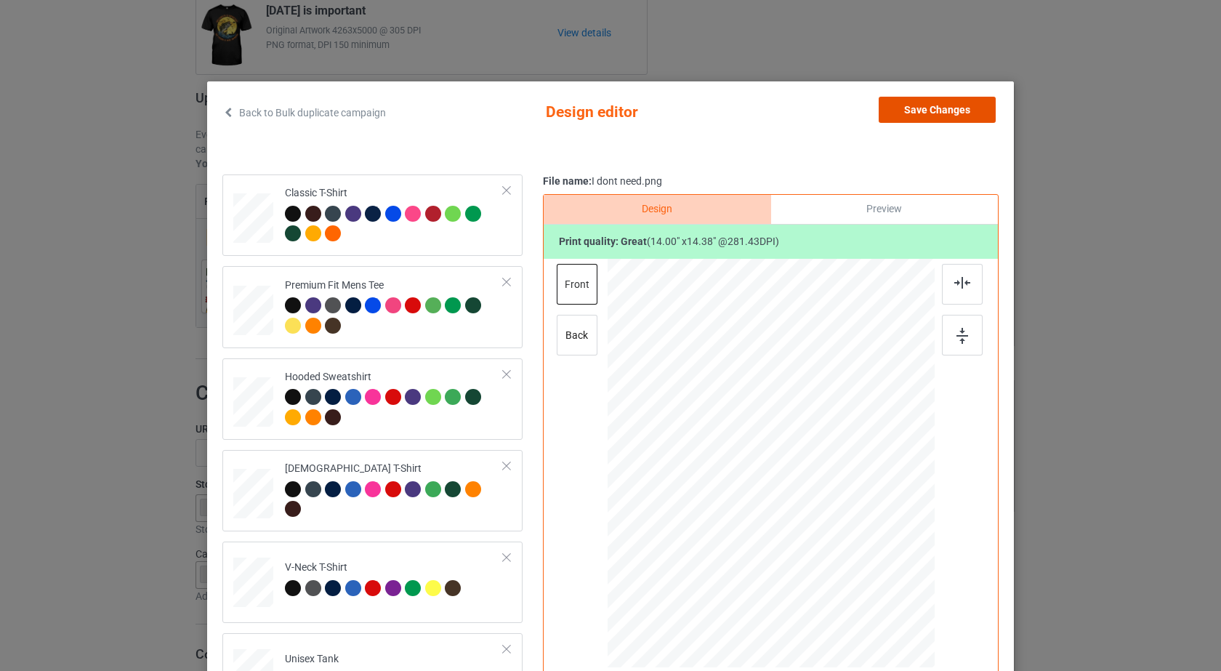
click at [942, 111] on button "Save Changes" at bounding box center [936, 110] width 117 height 26
click at [942, 111] on div "Edit artwork You can adjust your artwork position, and upload files for double-…" at bounding box center [893, 228] width 242 height 236
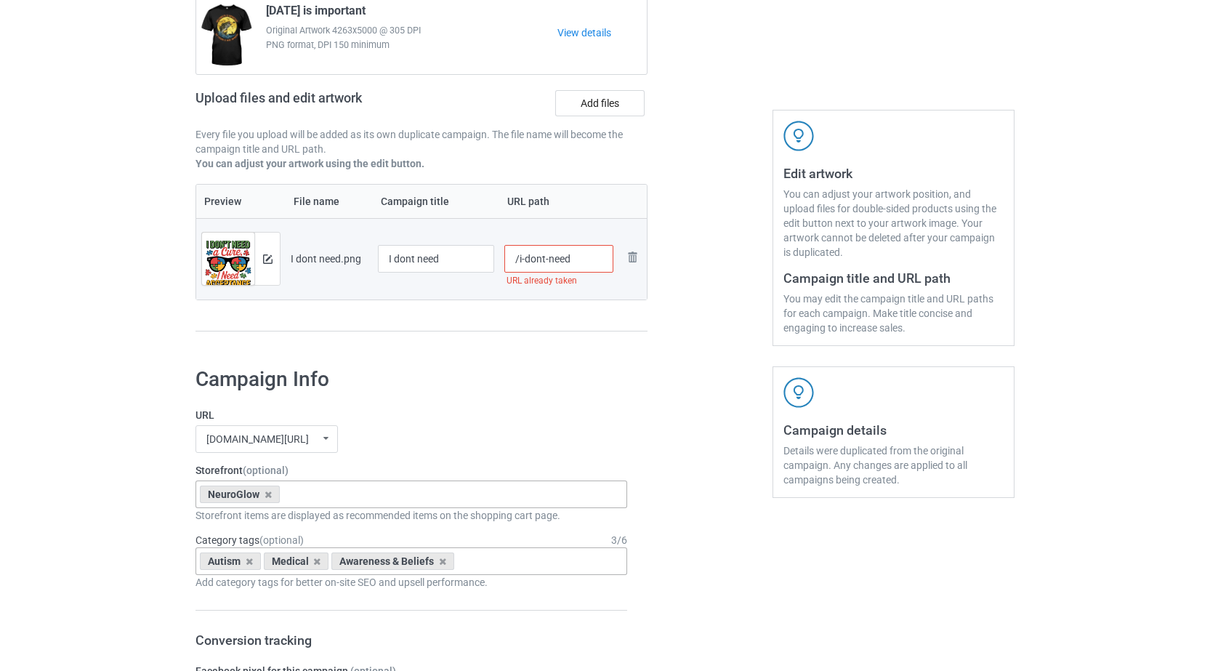
click at [578, 259] on input "/i-dont-need" at bounding box center [559, 259] width 110 height 28
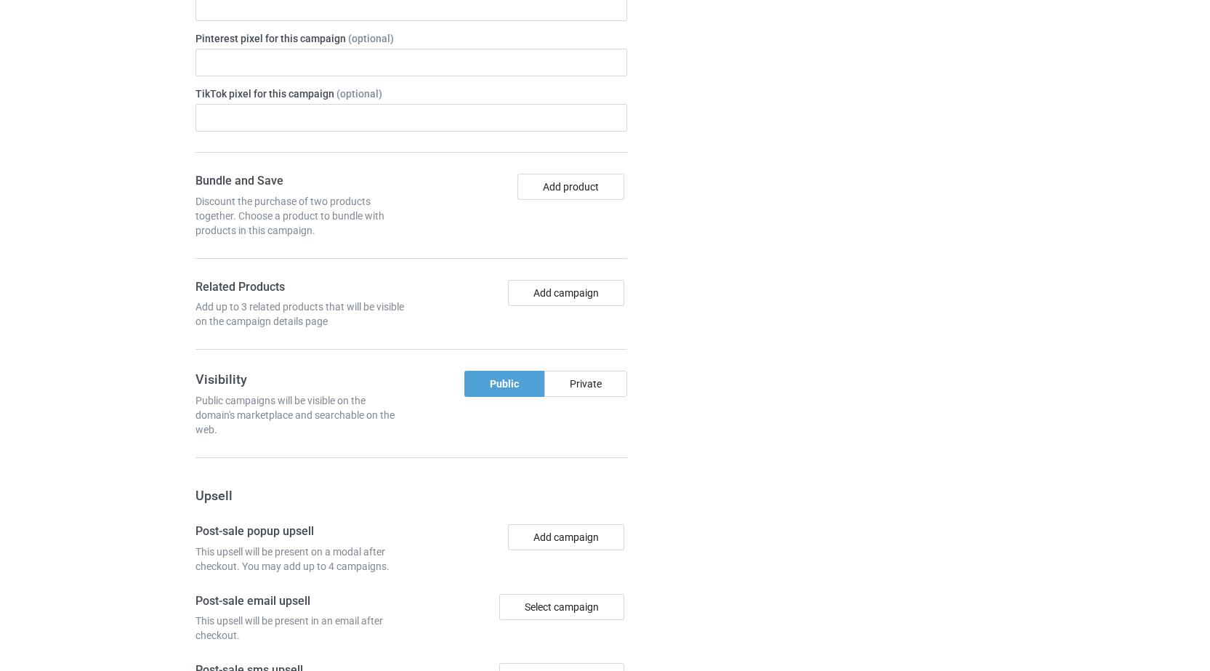
scroll to position [1195, 0]
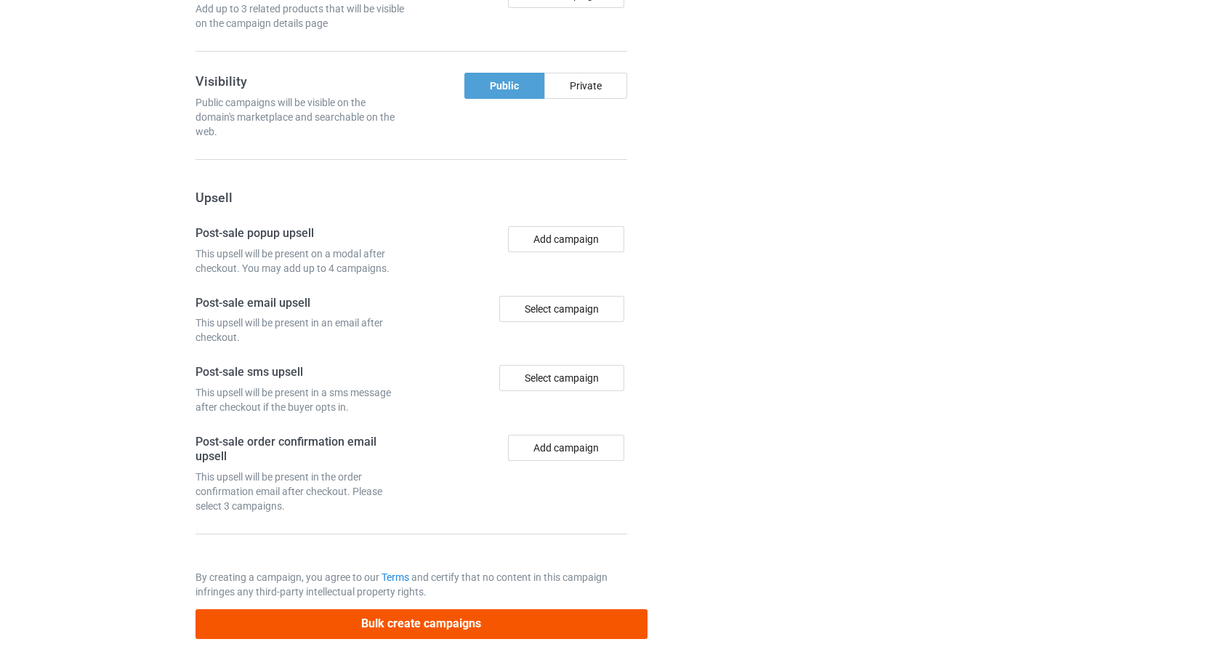
type input "/i-dont-need-tshirt"
click at [384, 623] on button "Bulk create campaigns" at bounding box center [421, 624] width 452 height 30
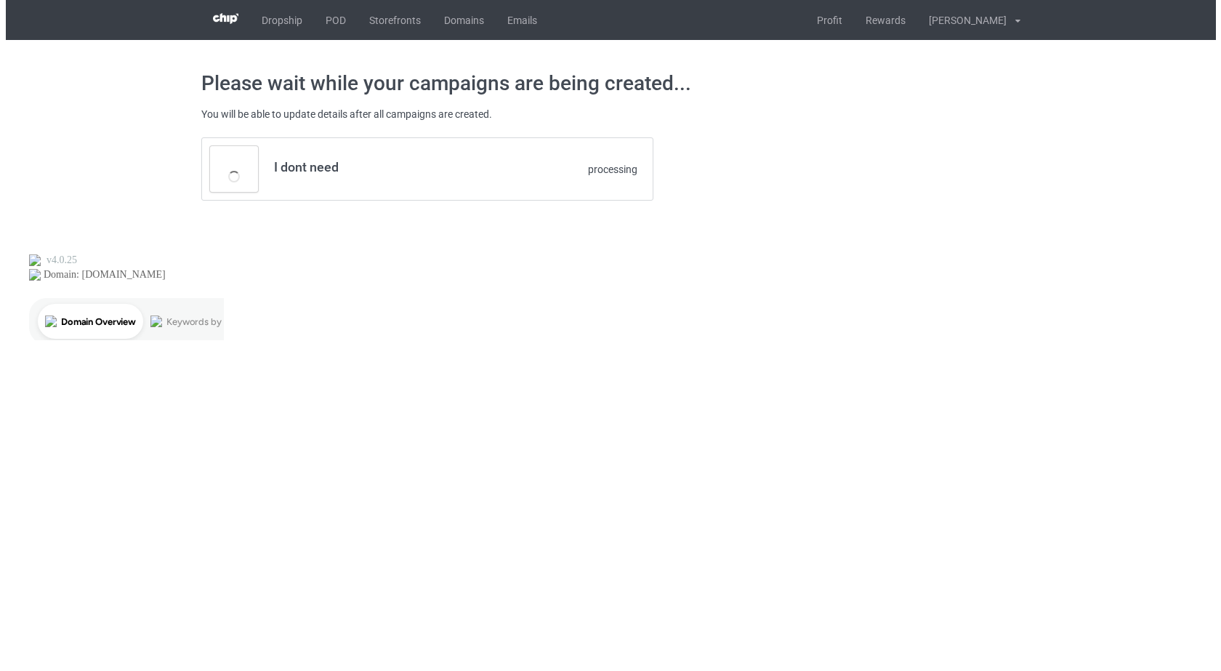
scroll to position [0, 0]
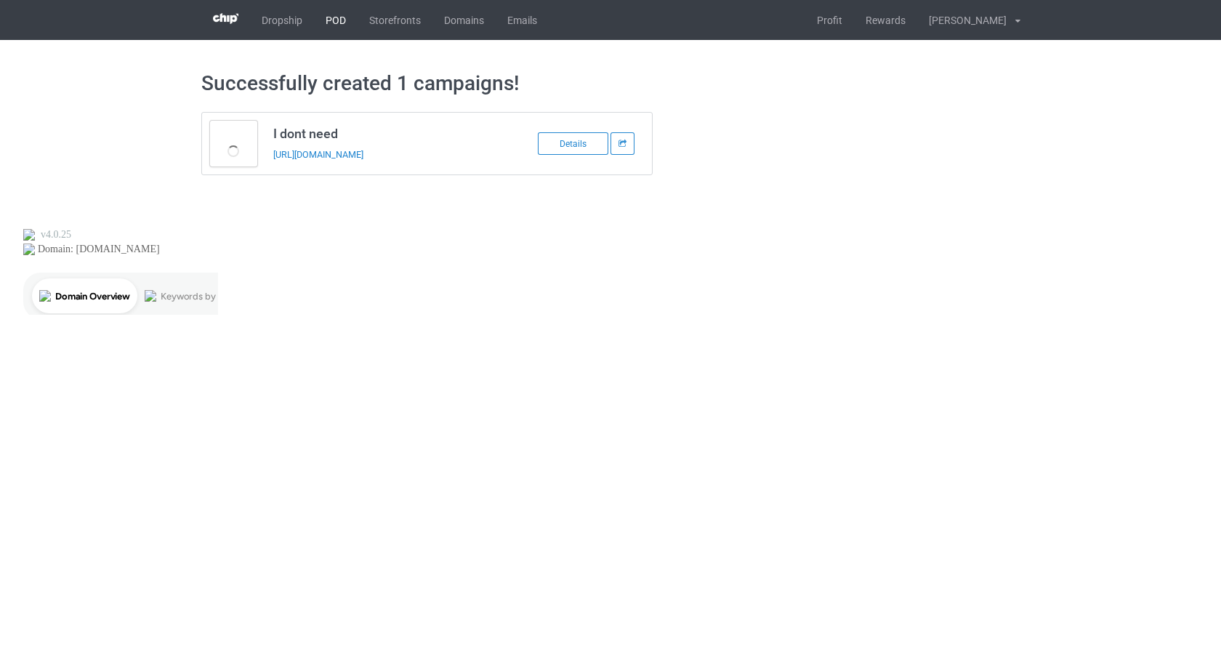
click at [341, 23] on link "POD" at bounding box center [336, 20] width 44 height 40
